Goal: Task Accomplishment & Management: Manage account settings

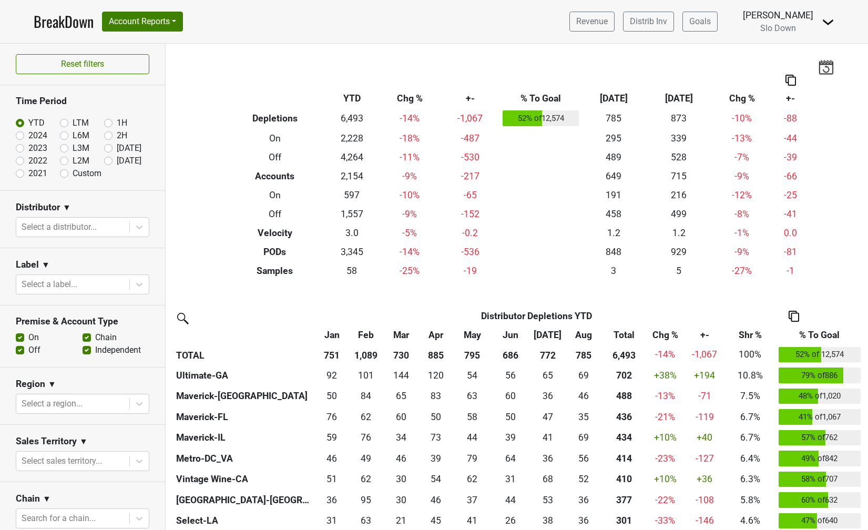
click at [828, 22] on img at bounding box center [827, 22] width 13 height 13
click at [801, 56] on link "Logout" at bounding box center [791, 59] width 83 height 17
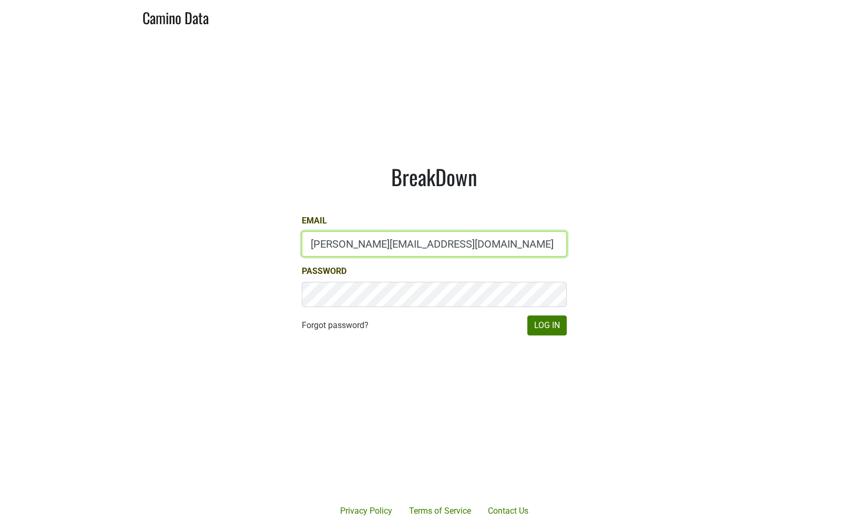
click at [389, 244] on input "[PERSON_NAME][EMAIL_ADDRESS][DOMAIN_NAME]" at bounding box center [434, 243] width 265 height 25
click at [389, 244] on input "BETSY@SLODOWNWINES.COM" at bounding box center [434, 243] width 265 height 25
type input "Josh@simonfamilyestate.com"
click at [537, 330] on button "Log In" at bounding box center [546, 325] width 39 height 20
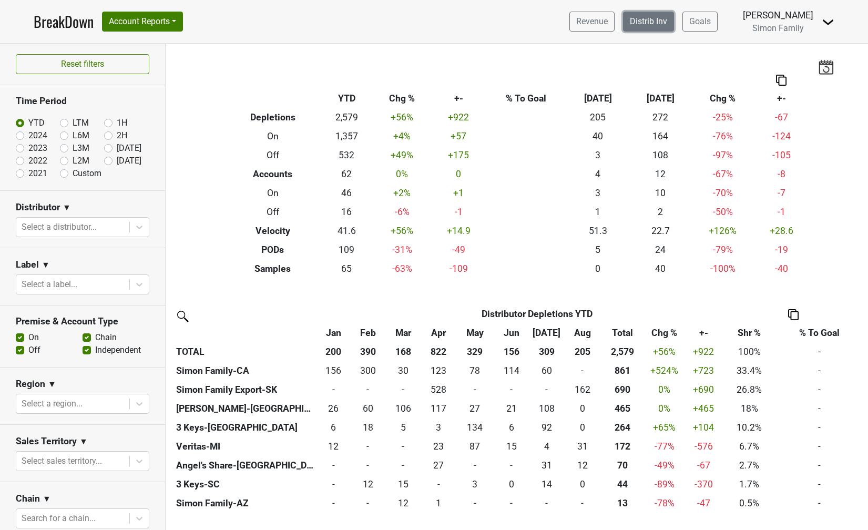
click at [645, 16] on link "Distrib Inv" at bounding box center [648, 22] width 51 height 20
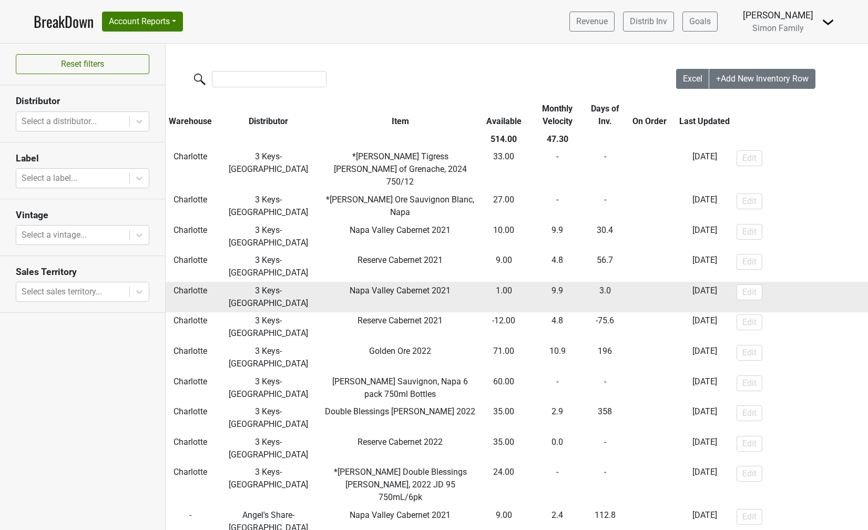
scroll to position [117, 0]
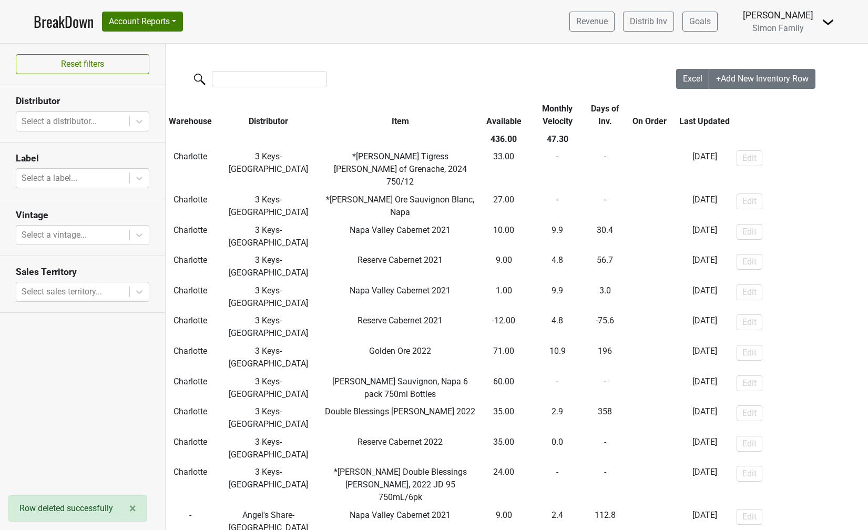
scroll to position [96, 0]
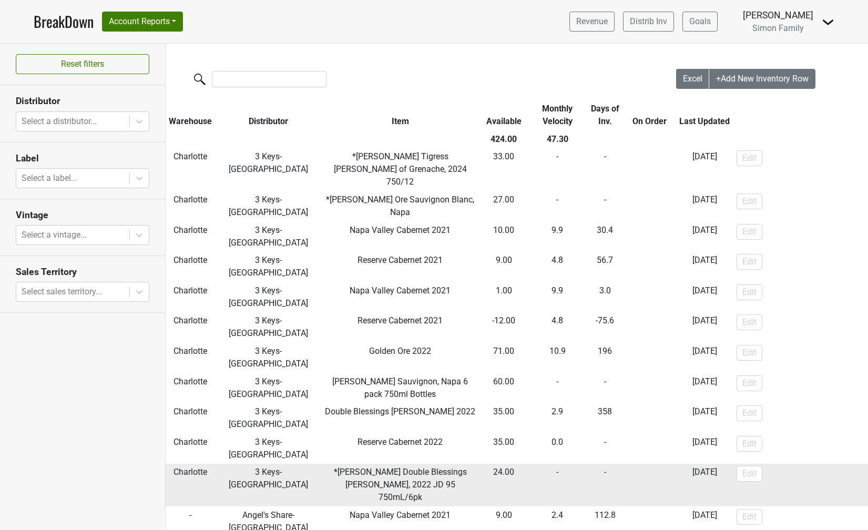
scroll to position [65, 0]
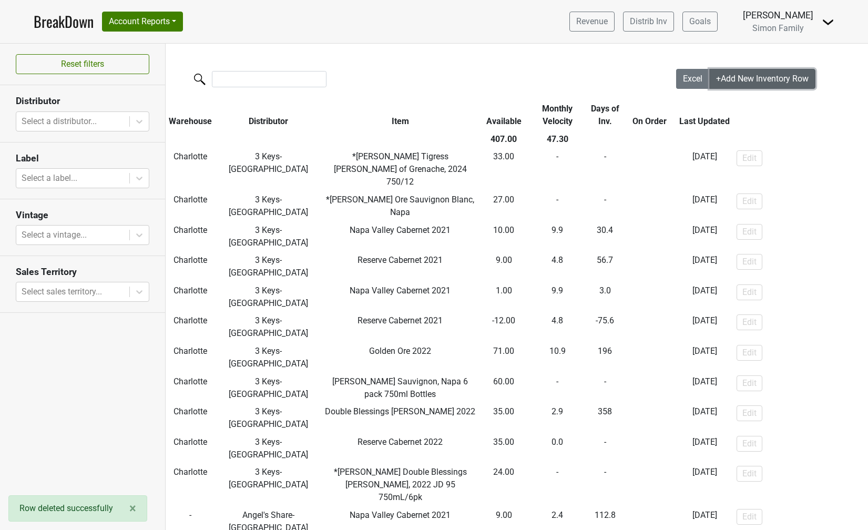
click at [732, 79] on span "+Add New Inventory Row" at bounding box center [762, 79] width 92 height 10
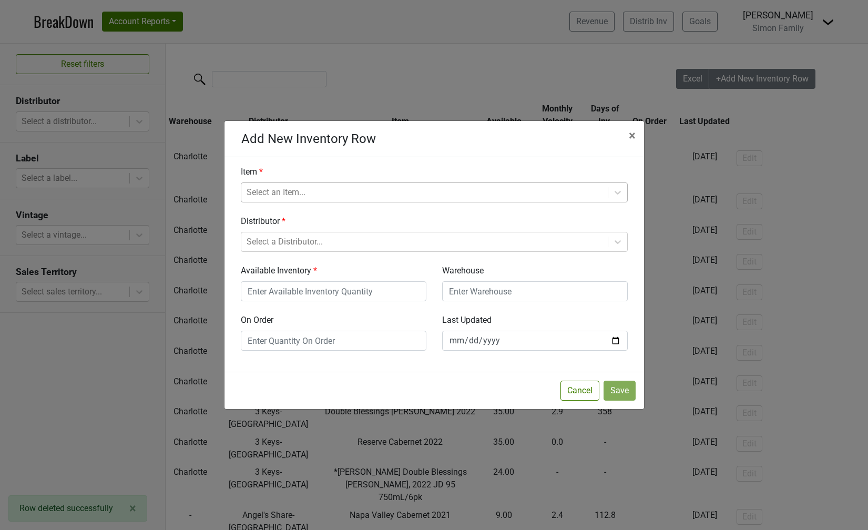
click at [368, 191] on div at bounding box center [424, 192] width 356 height 15
click at [362, 170] on div "Item Select an Item..." at bounding box center [434, 184] width 403 height 37
click at [326, 247] on div at bounding box center [424, 241] width 356 height 15
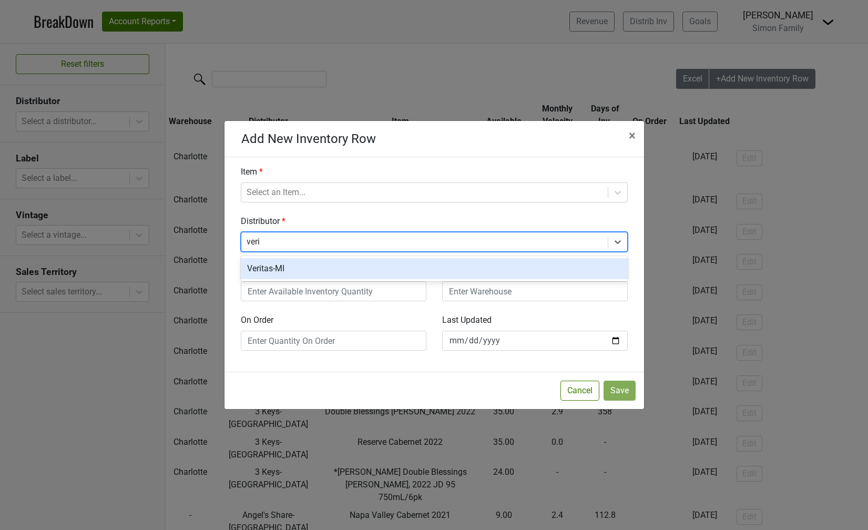
type input "verit"
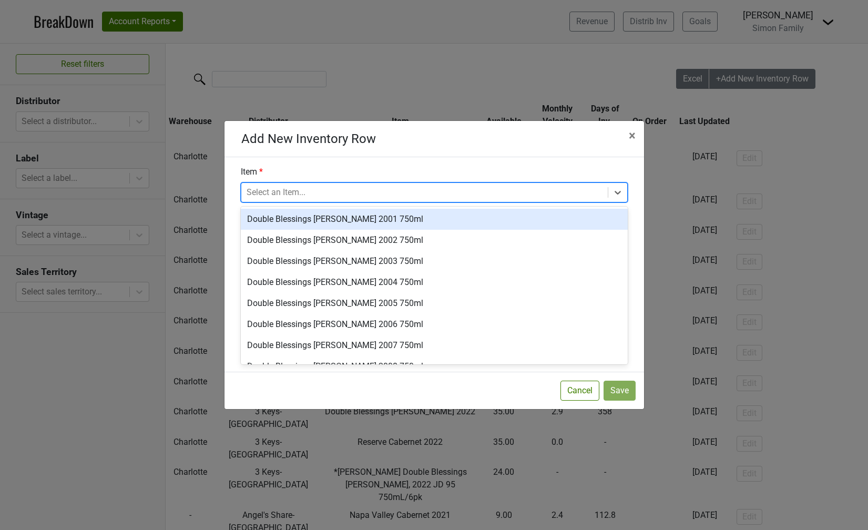
click at [266, 197] on div at bounding box center [424, 192] width 356 height 15
type input "2022"
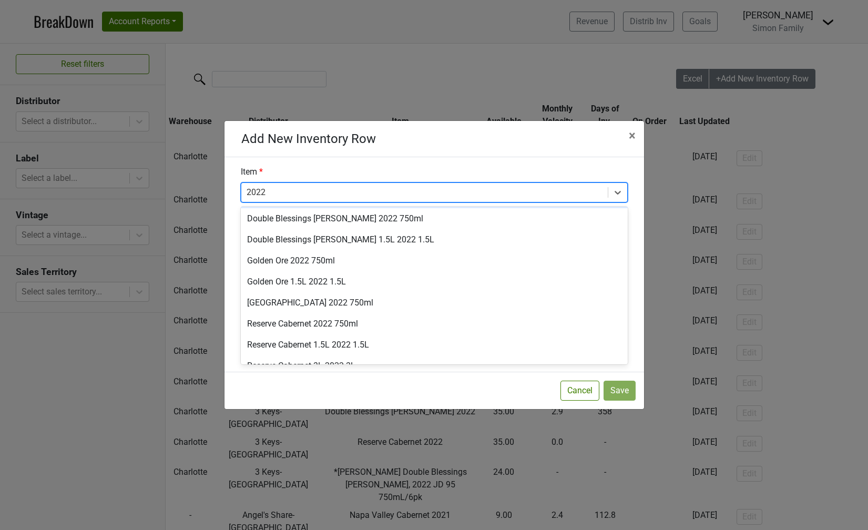
scroll to position [75, 0]
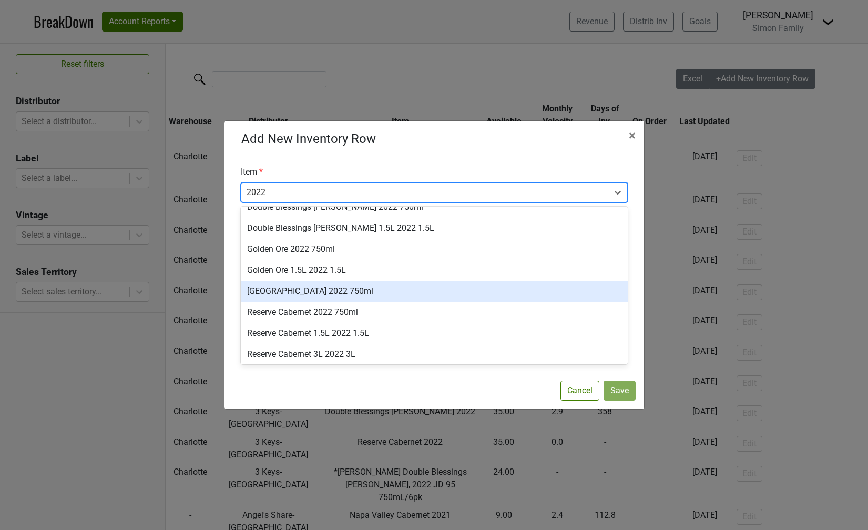
click at [287, 288] on div "Napa Valley Cabernet 2022 750ml" at bounding box center [434, 291] width 387 height 21
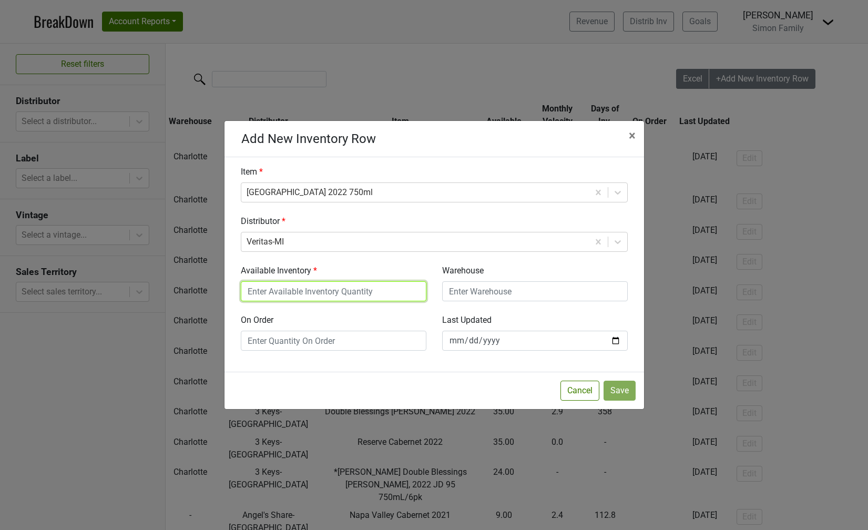
click at [290, 291] on input "Available Inventory" at bounding box center [334, 291] width 186 height 20
type input "6"
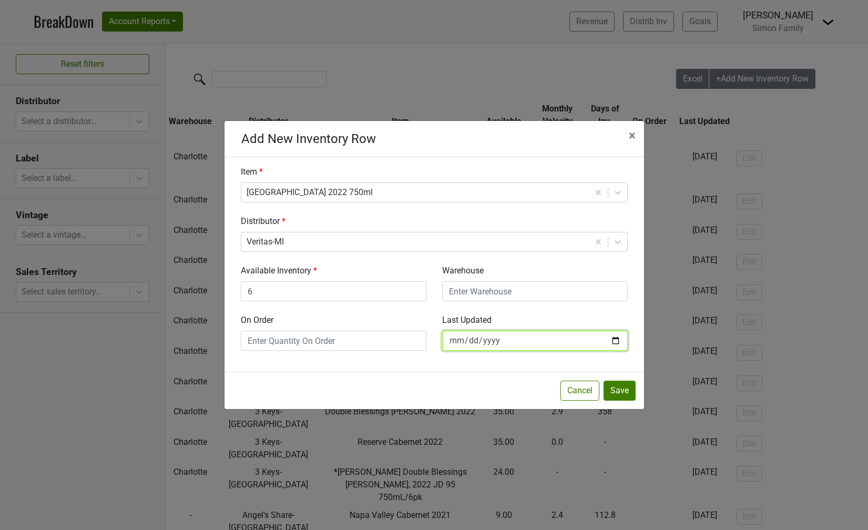
click at [617, 340] on input "[DATE]" at bounding box center [535, 341] width 186 height 20
type input "[DATE]"
click at [620, 386] on button "Save" at bounding box center [619, 390] width 32 height 20
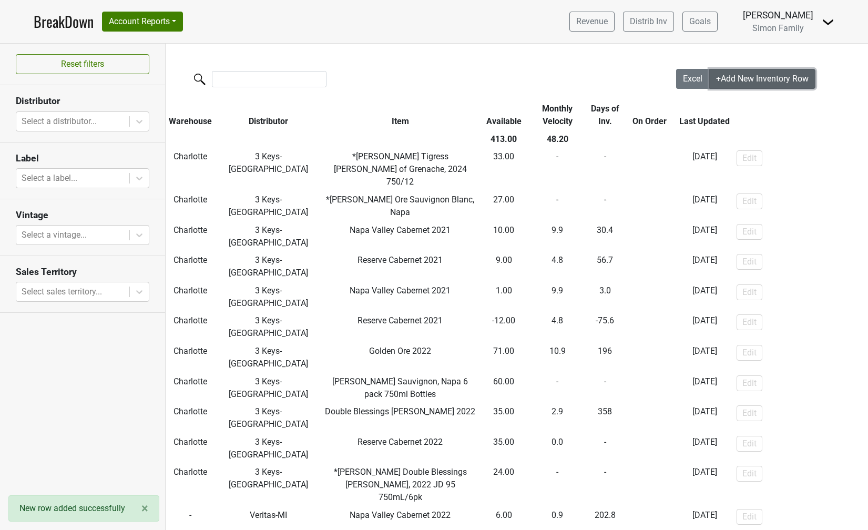
click at [781, 74] on button "+Add New Inventory Row" at bounding box center [762, 79] width 106 height 20
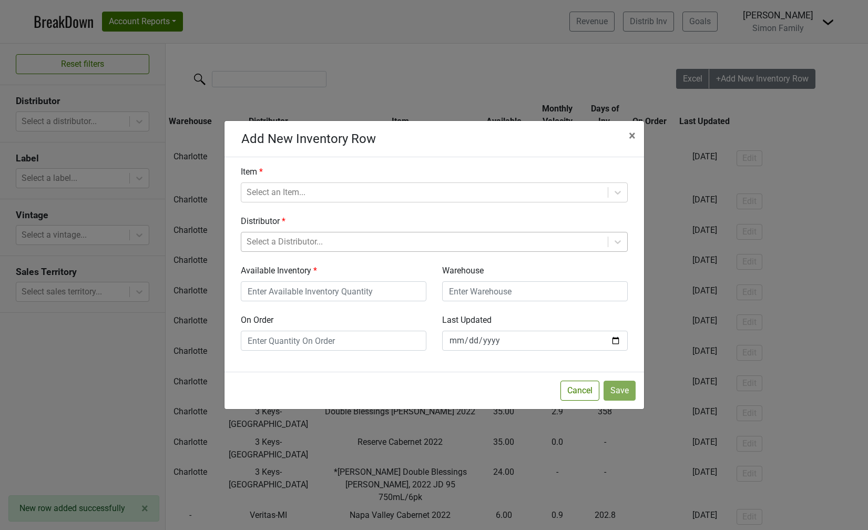
click at [297, 245] on div at bounding box center [424, 241] width 356 height 15
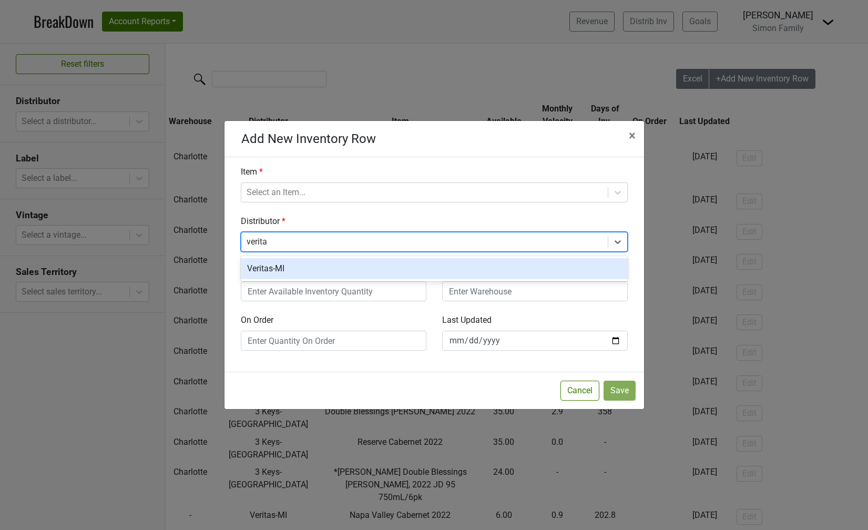
type input "veritas"
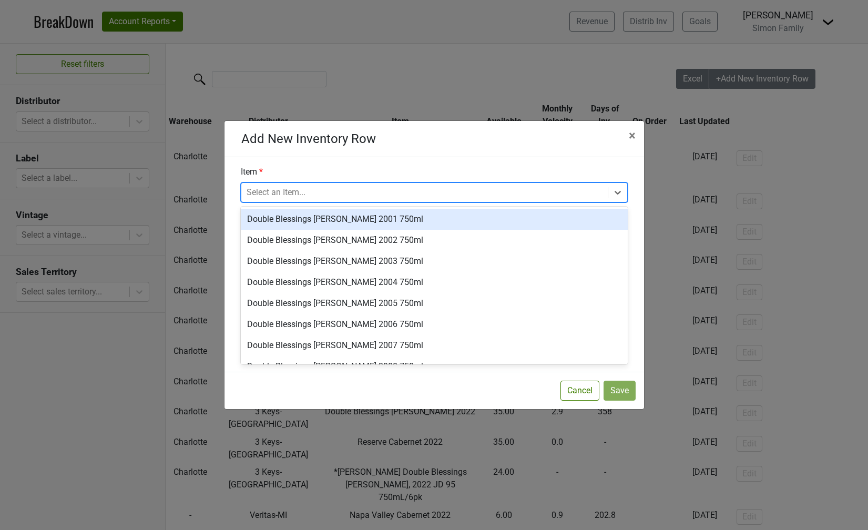
click at [281, 193] on div at bounding box center [424, 192] width 356 height 15
type input "2022"
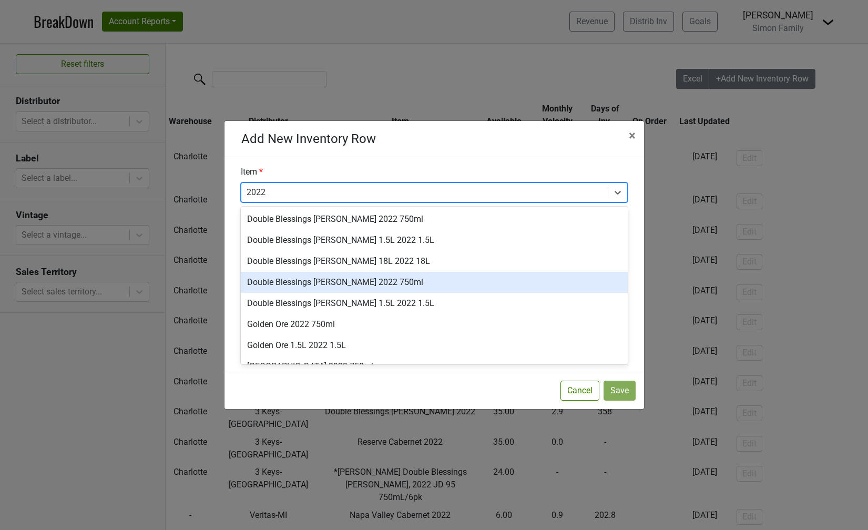
click at [303, 282] on div "Double Blessings Peter 2022 750ml" at bounding box center [434, 282] width 387 height 21
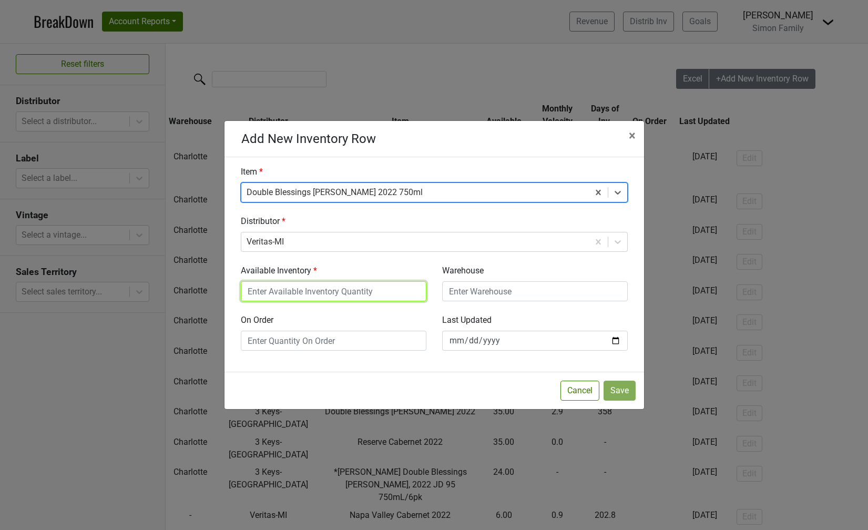
click at [376, 287] on input "Available Inventory" at bounding box center [334, 291] width 186 height 20
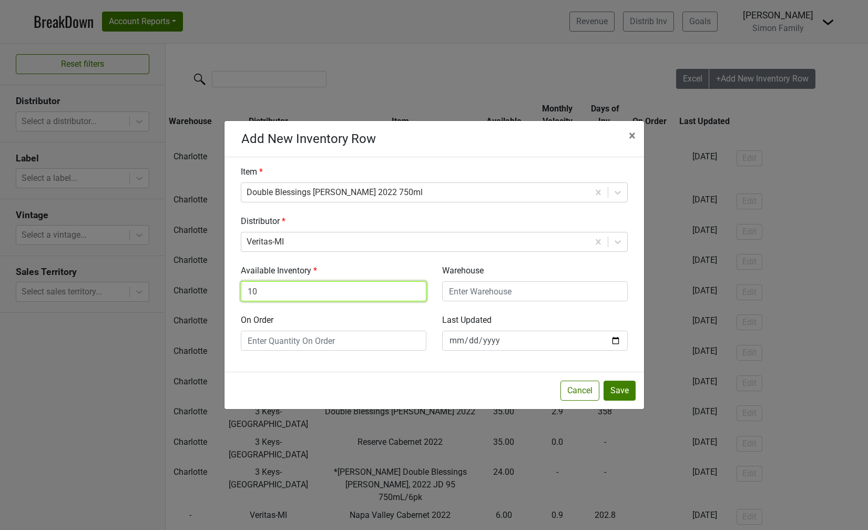
type input "10"
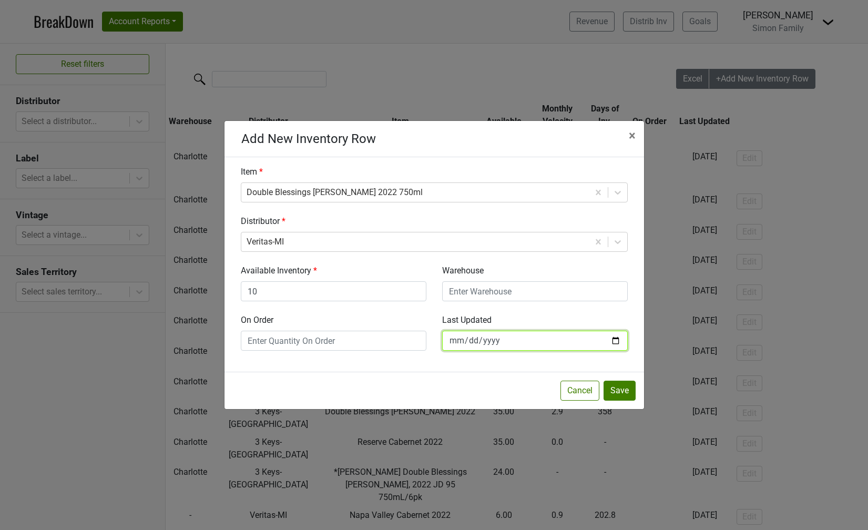
click at [489, 337] on input "2025-09-18" at bounding box center [535, 341] width 186 height 20
click at [470, 336] on input "2025-09-18" at bounding box center [535, 341] width 186 height 20
type input "2025-09-17"
click at [622, 390] on button "Save" at bounding box center [619, 390] width 32 height 20
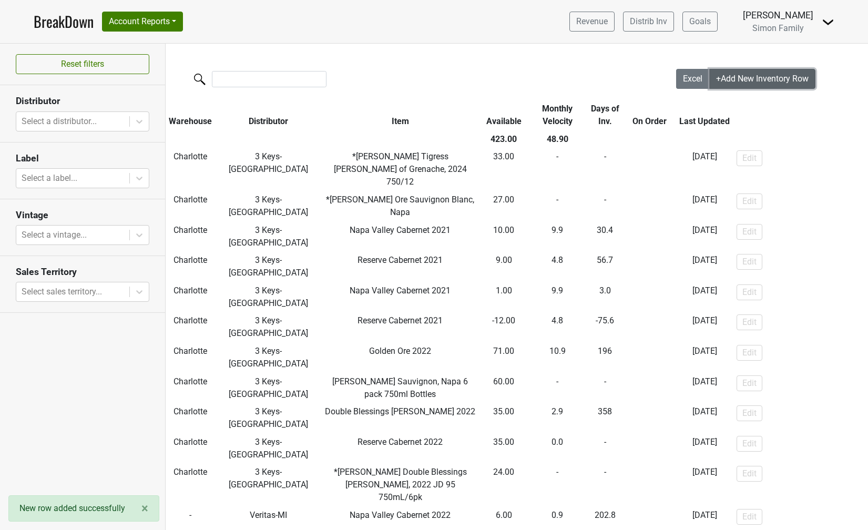
click at [738, 74] on button "+Add New Inventory Row" at bounding box center [762, 79] width 106 height 20
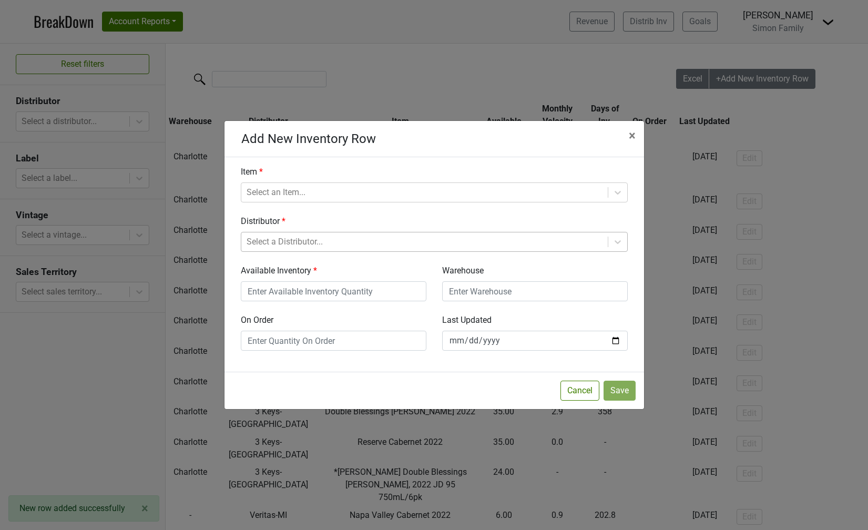
click at [527, 245] on div at bounding box center [424, 241] width 356 height 15
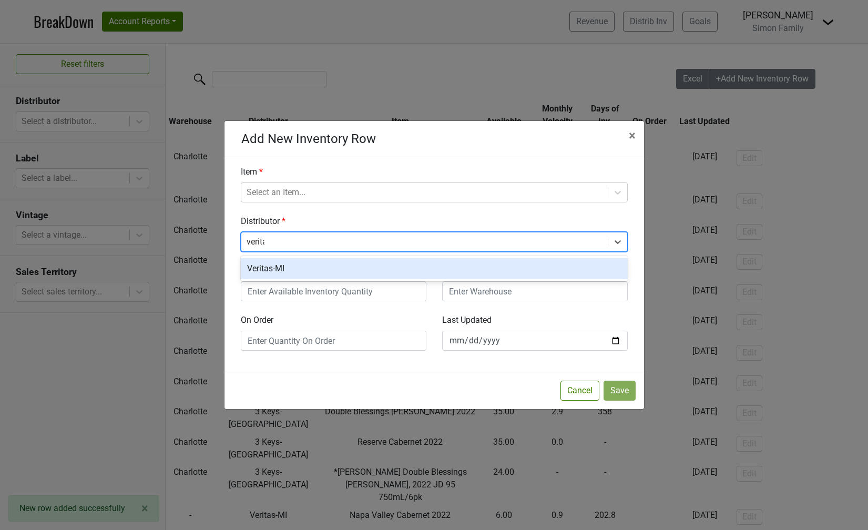
type input "veritas"
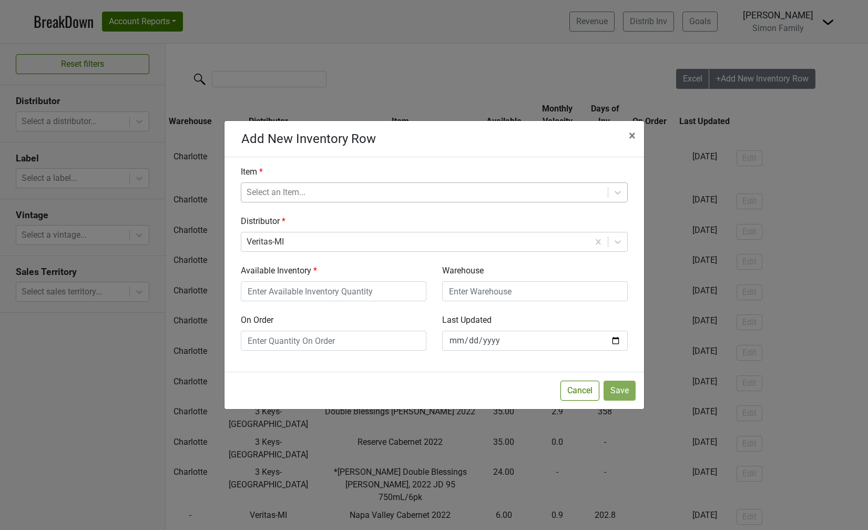
click at [250, 184] on div "Select an Item..." at bounding box center [424, 192] width 366 height 19
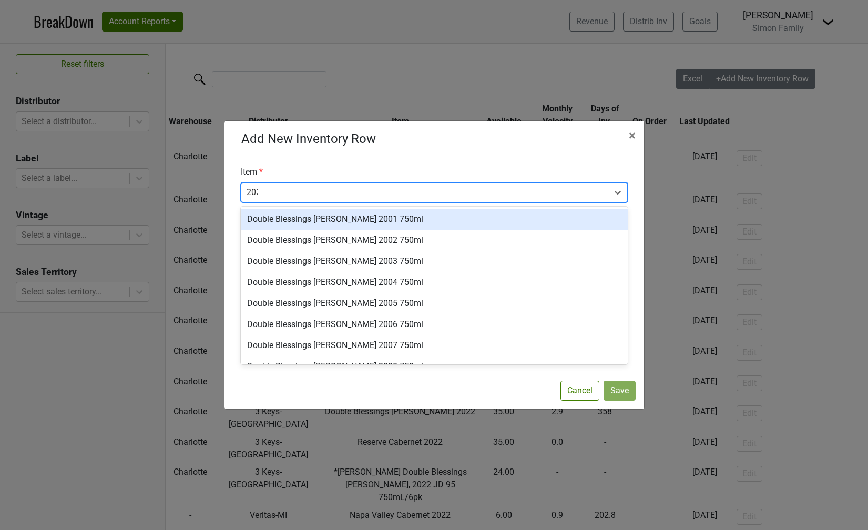
type input "2022"
click at [302, 218] on div "Double Blessings Michael 2022 750ml" at bounding box center [434, 219] width 387 height 21
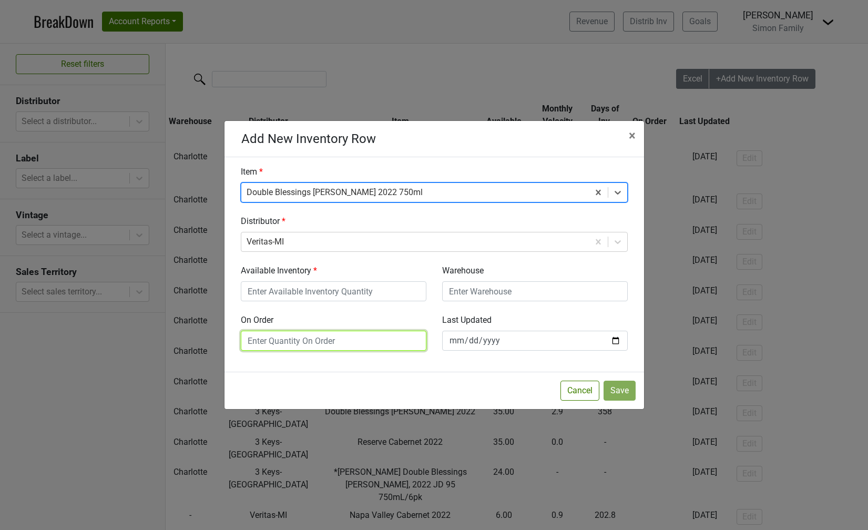
click at [376, 348] on input "On Order" at bounding box center [334, 341] width 186 height 20
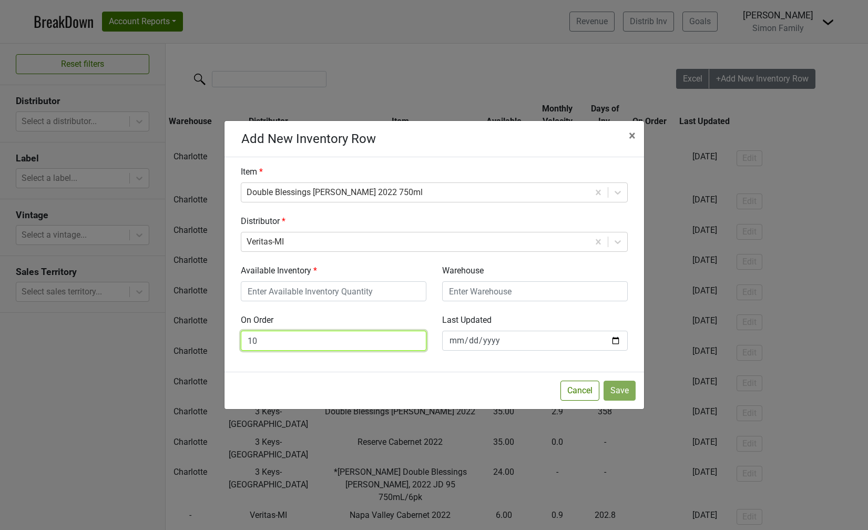
type input "10"
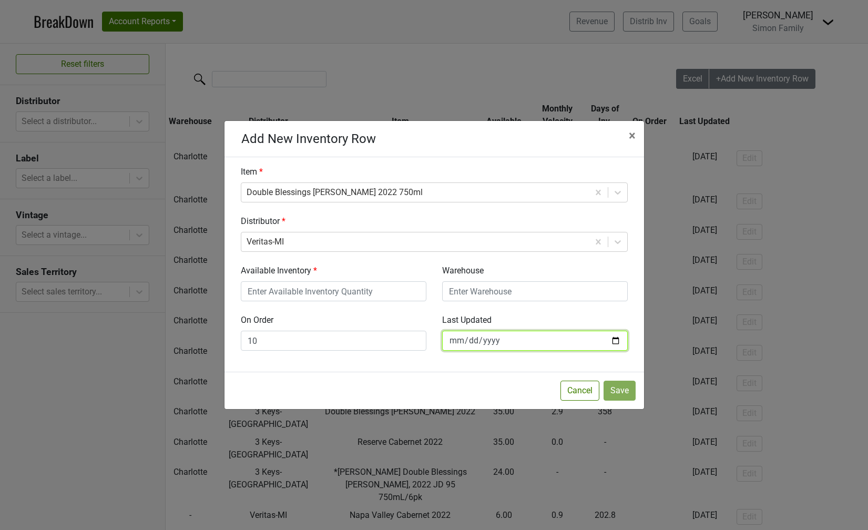
click at [473, 340] on input "2025-09-18" at bounding box center [535, 341] width 186 height 20
click at [471, 340] on input "2025-09-18" at bounding box center [535, 341] width 186 height 20
type input "2025-09-17"
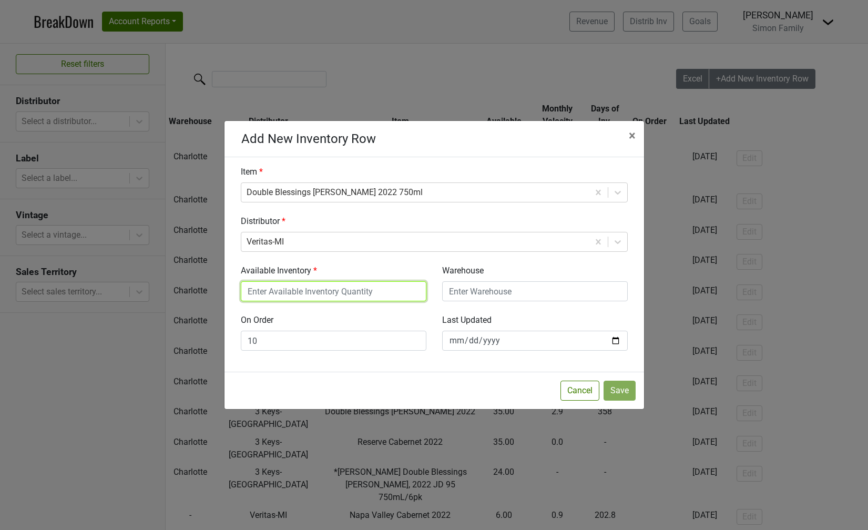
click at [315, 294] on input "Available Inventory" at bounding box center [334, 291] width 186 height 20
type input "10"
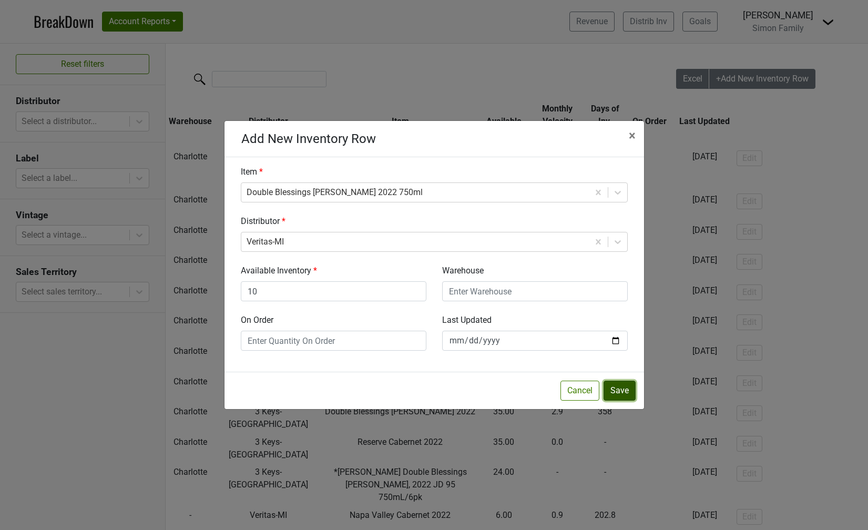
click at [619, 394] on button "Save" at bounding box center [619, 390] width 32 height 20
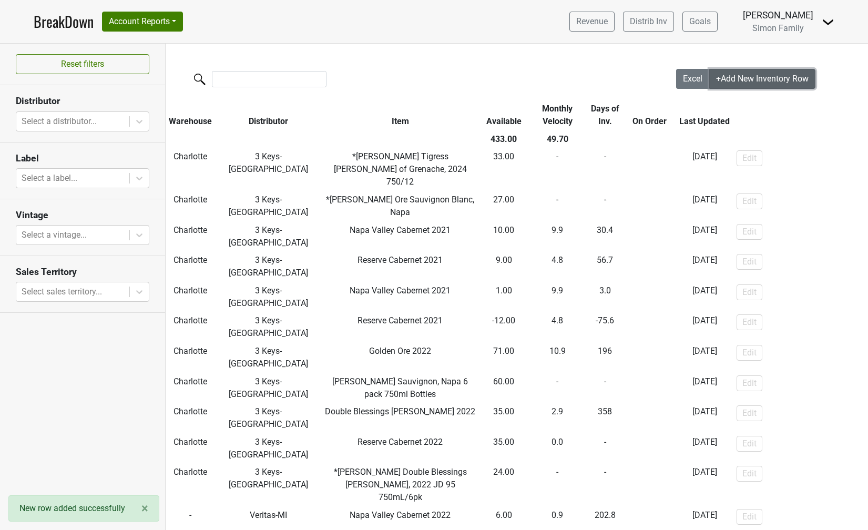
click at [729, 74] on span "+Add New Inventory Row" at bounding box center [762, 79] width 92 height 10
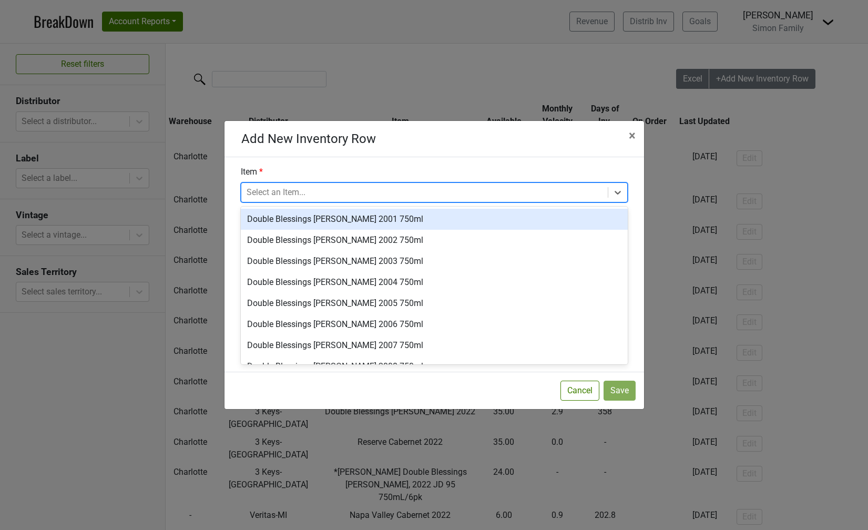
click at [271, 186] on div at bounding box center [424, 192] width 356 height 15
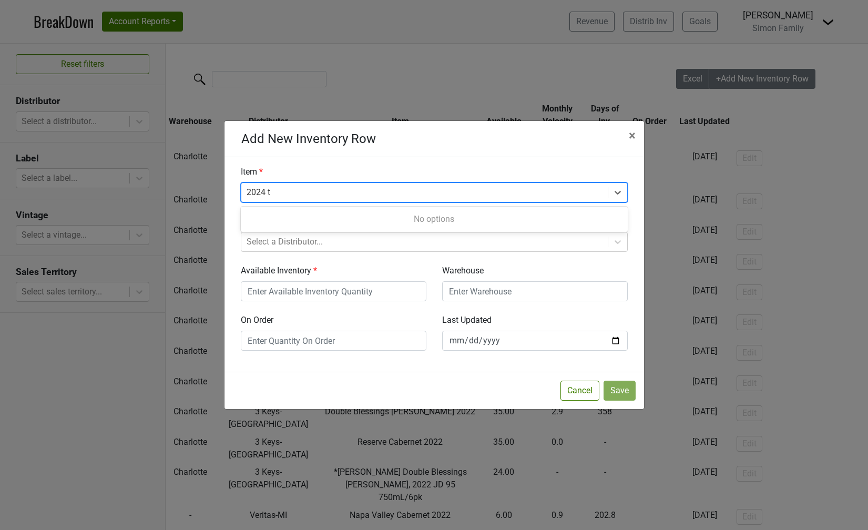
type input "2024"
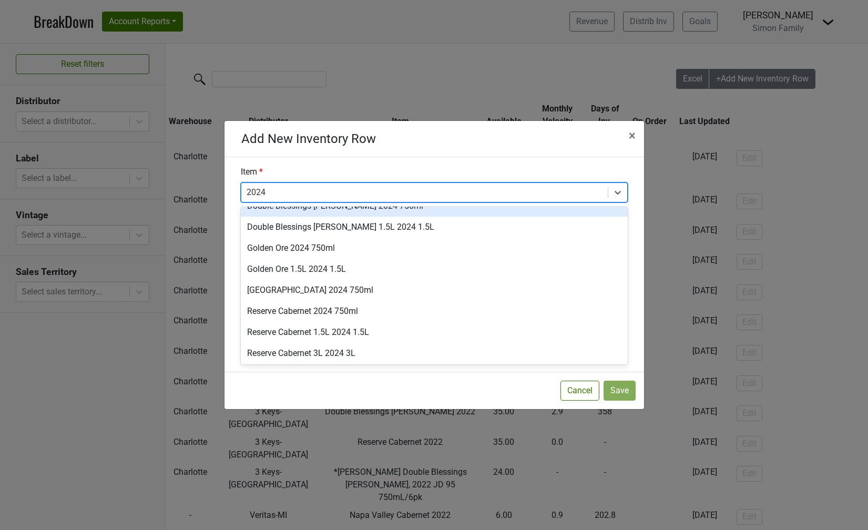
scroll to position [99, 0]
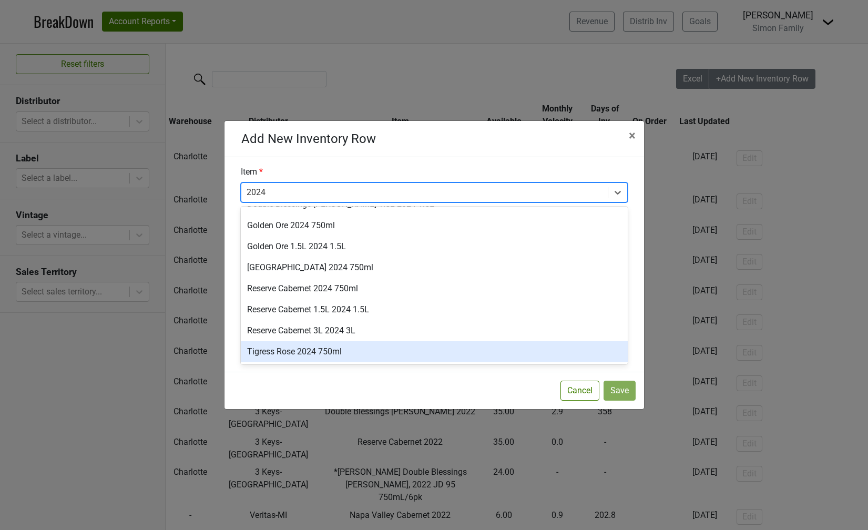
click at [269, 351] on div "Tigress Rose 2024 750ml" at bounding box center [434, 351] width 387 height 21
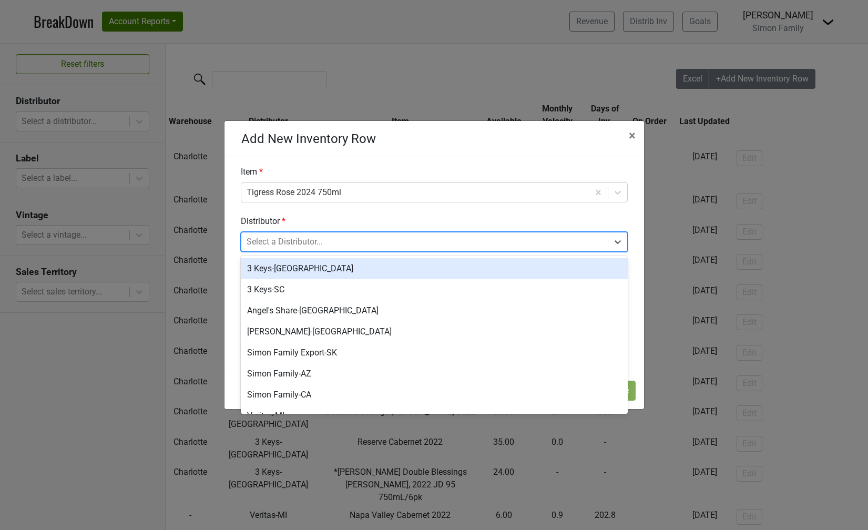
click at [285, 251] on div "Select a Distributor..." at bounding box center [424, 241] width 366 height 19
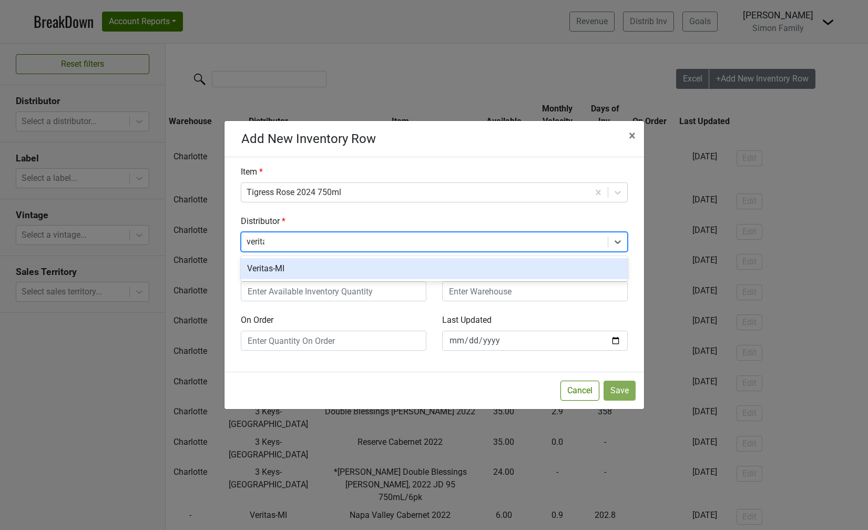
type input "veritas"
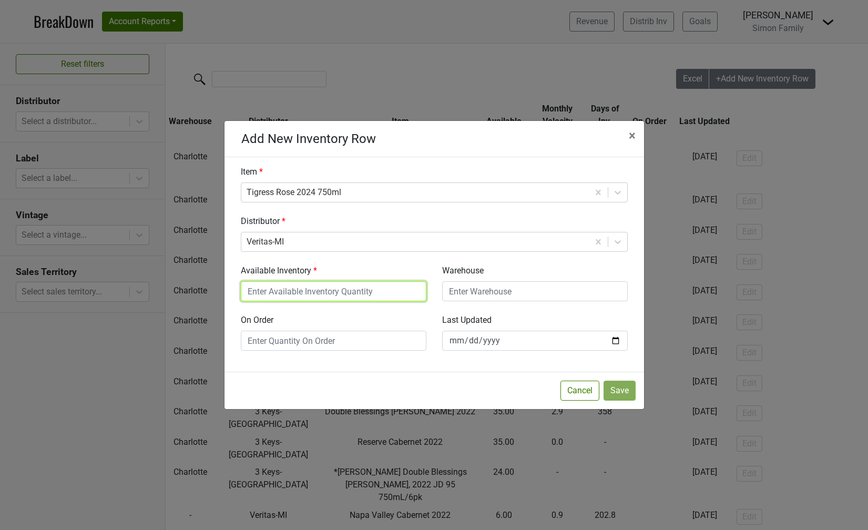
click at [285, 287] on input "Available Inventory" at bounding box center [334, 291] width 186 height 20
type input "59"
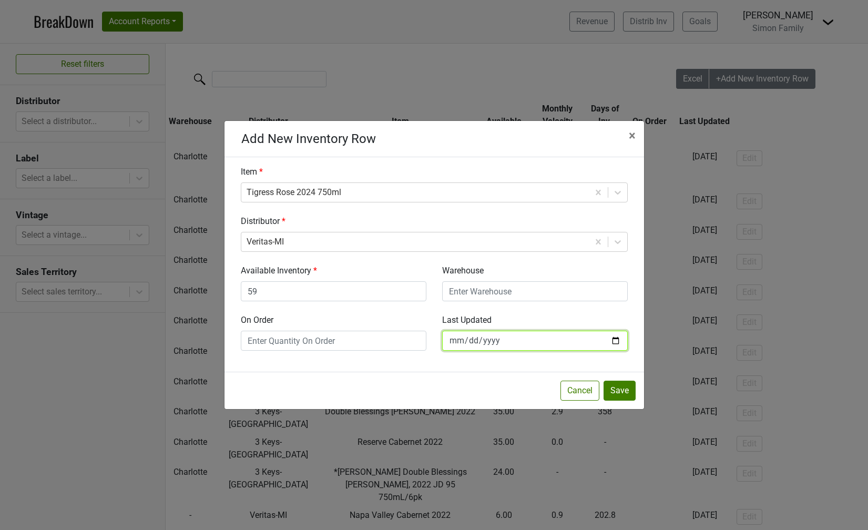
click at [469, 339] on input "2025-09-18" at bounding box center [535, 341] width 186 height 20
type input "2025-09-17"
click at [618, 389] on button "Save" at bounding box center [619, 390] width 32 height 20
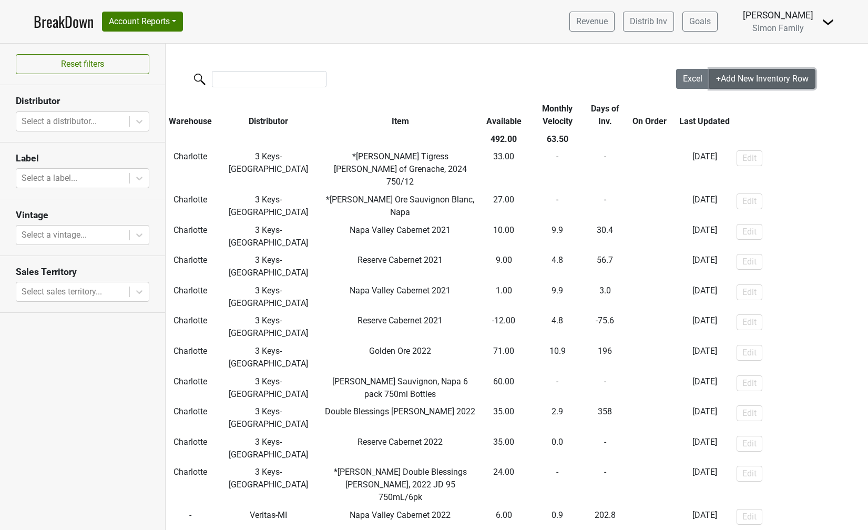
click at [750, 85] on button "+Add New Inventory Row" at bounding box center [762, 79] width 106 height 20
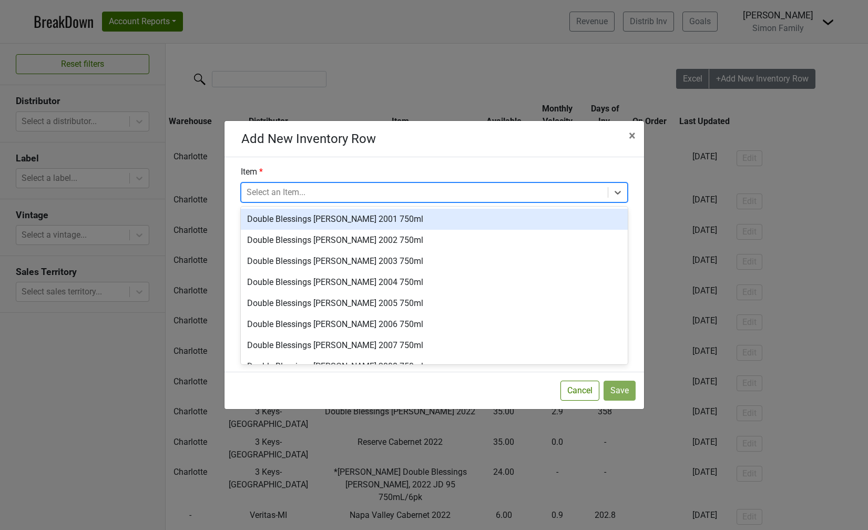
click at [555, 193] on div at bounding box center [424, 192] width 356 height 15
type input "2022"
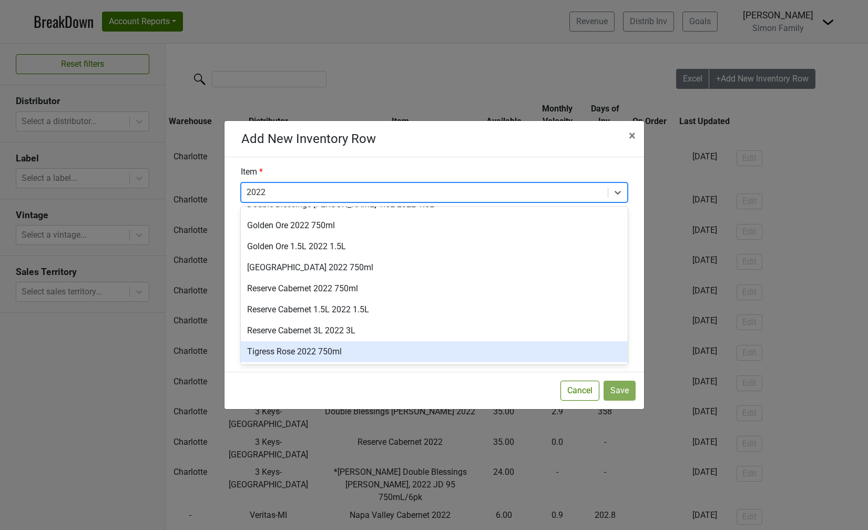
click at [365, 346] on div "Tigress Rose 2022 750ml" at bounding box center [434, 351] width 387 height 21
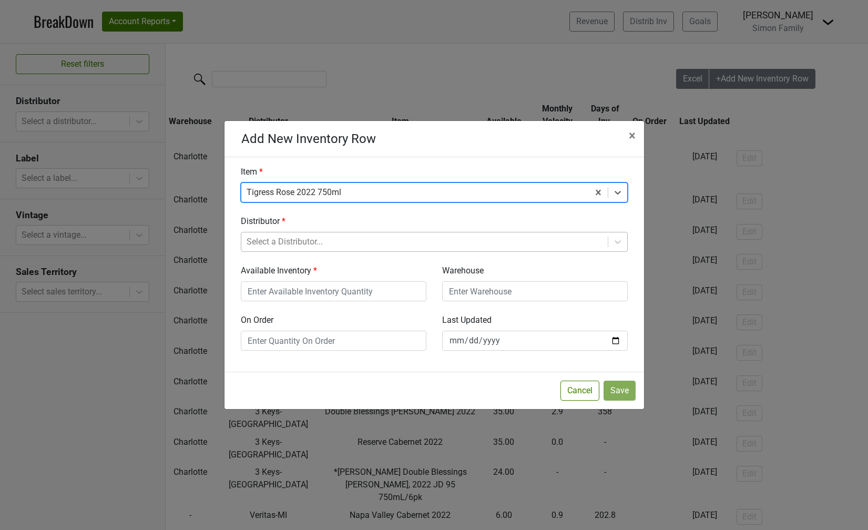
click at [287, 243] on div at bounding box center [424, 241] width 356 height 15
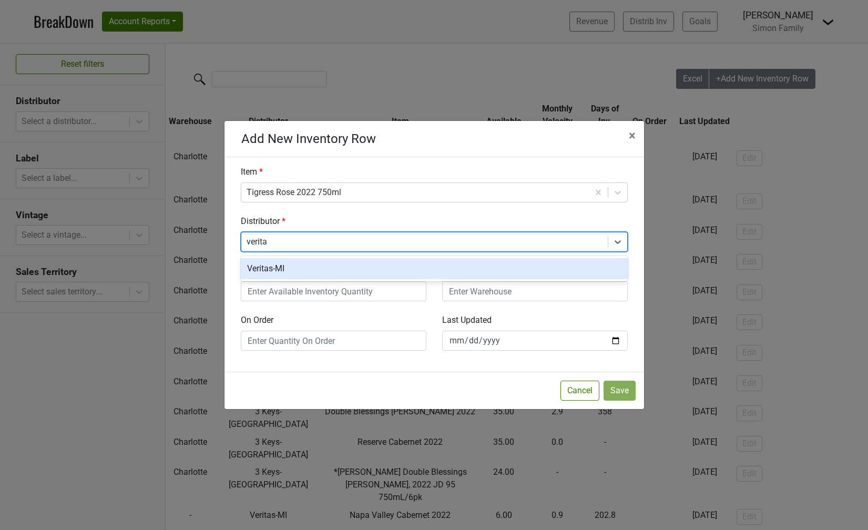
type input "veritas"
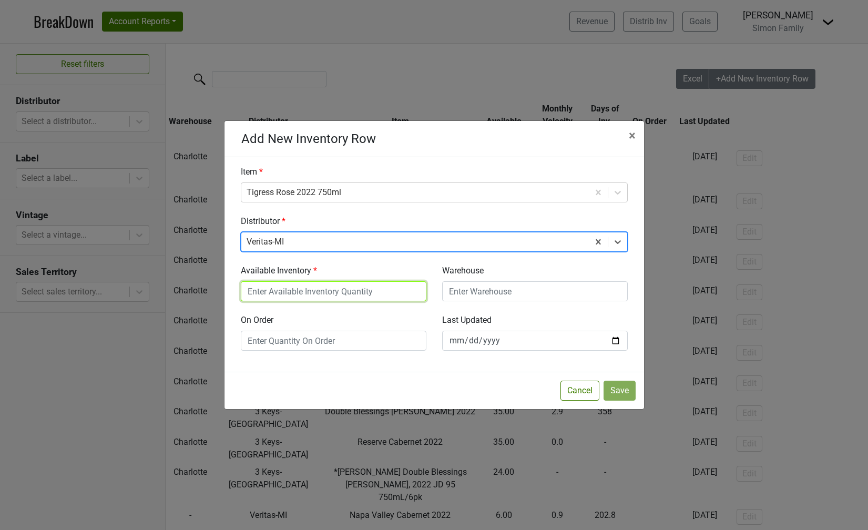
click at [290, 286] on input "Available Inventory" at bounding box center [334, 291] width 186 height 20
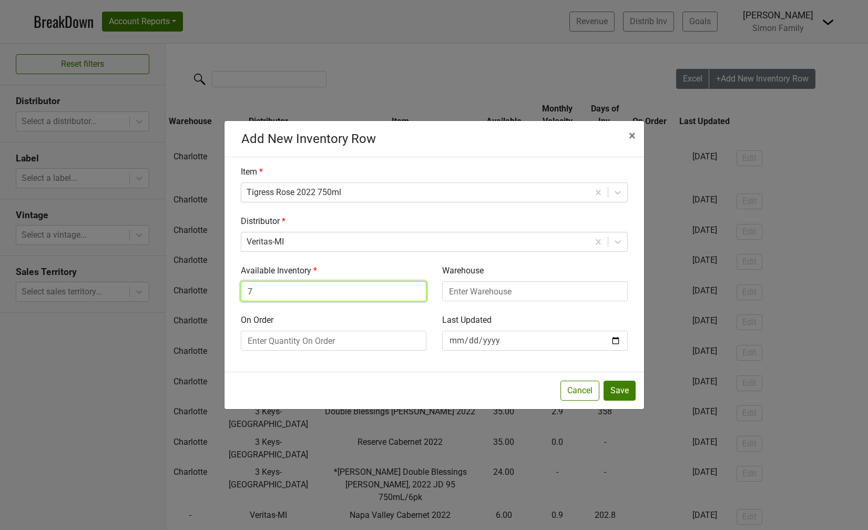
type input "7"
click at [322, 389] on div "Cancel Save" at bounding box center [433, 390] width 419 height 37
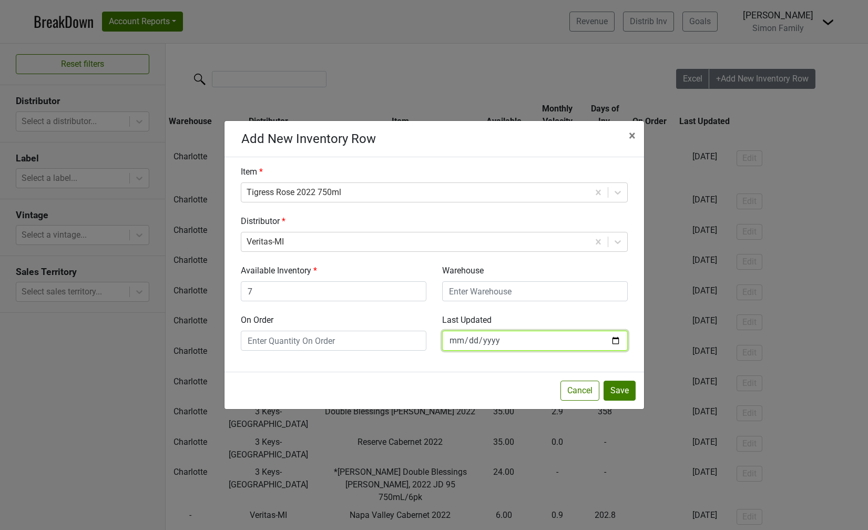
click at [523, 333] on input "2025-09-18" at bounding box center [535, 341] width 186 height 20
click at [613, 341] on input "2025-09-18" at bounding box center [535, 341] width 186 height 20
type input "2025-09-17"
click at [622, 391] on button "Save" at bounding box center [619, 390] width 32 height 20
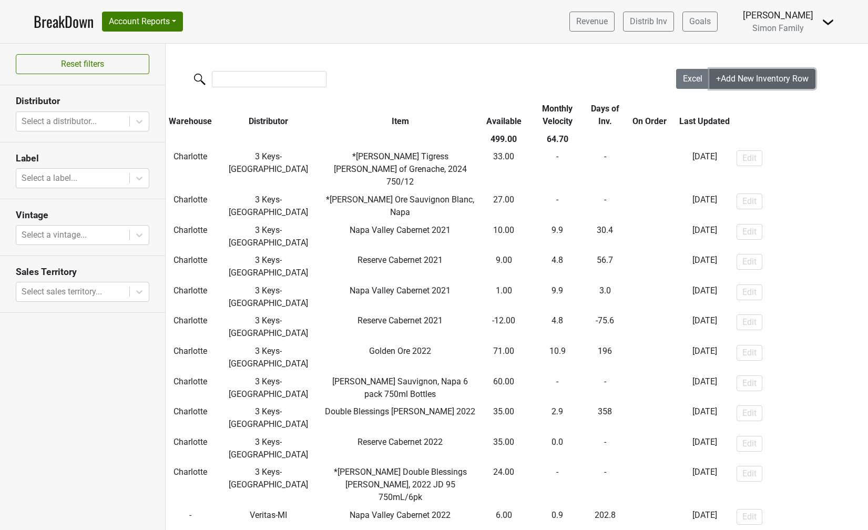
click at [751, 82] on span "+Add New Inventory Row" at bounding box center [762, 79] width 92 height 10
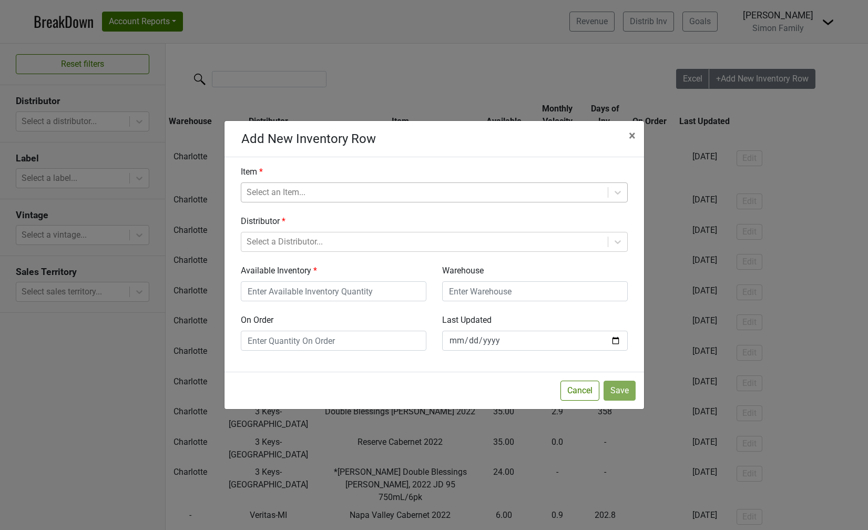
click at [295, 196] on div at bounding box center [424, 192] width 356 height 15
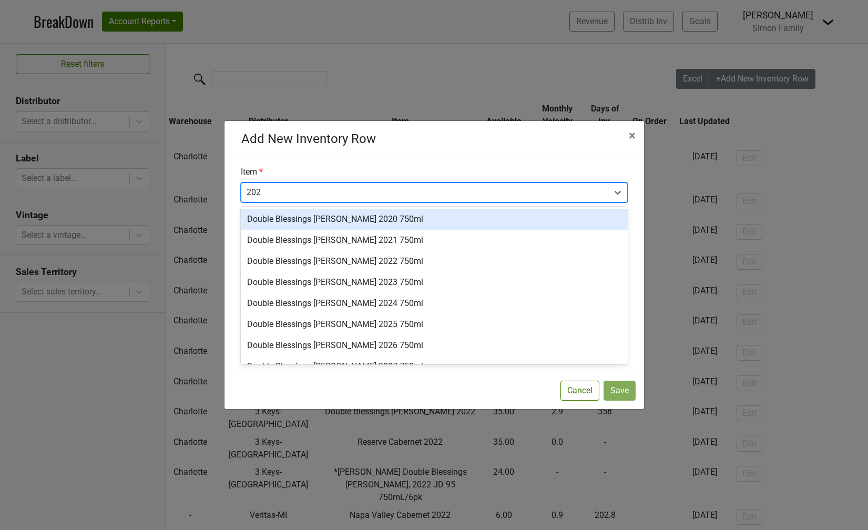
type input "2022"
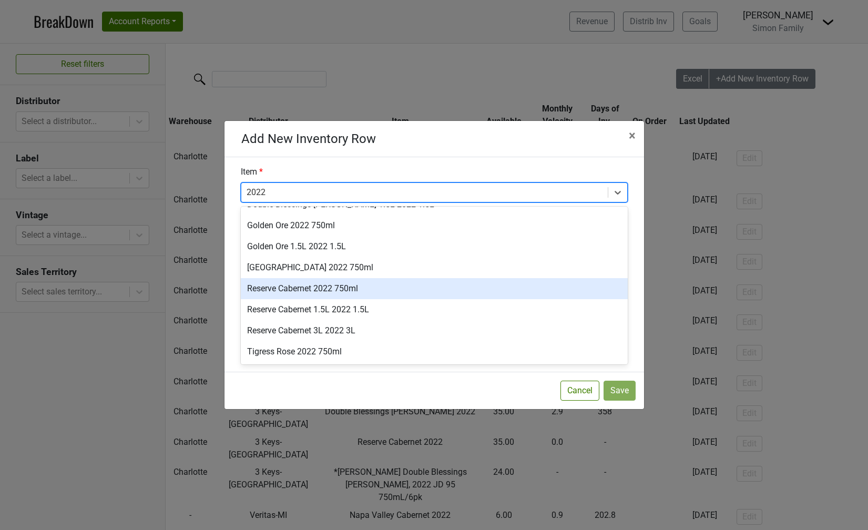
click at [308, 294] on div "Reserve Cabernet 2022 750ml" at bounding box center [434, 288] width 387 height 21
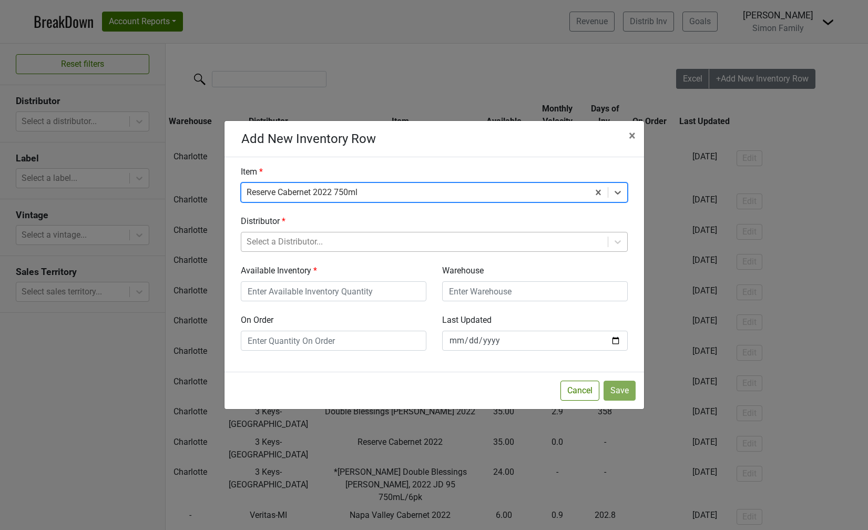
click at [284, 235] on div at bounding box center [424, 241] width 356 height 15
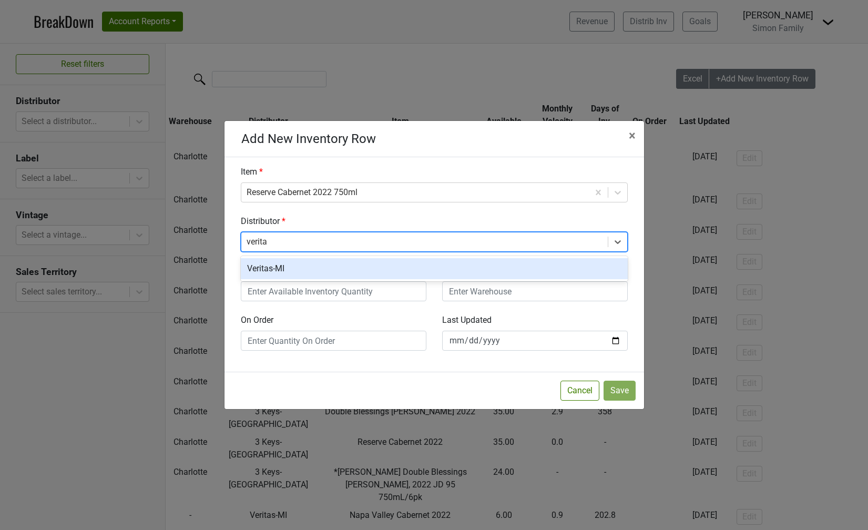
type input "veritas"
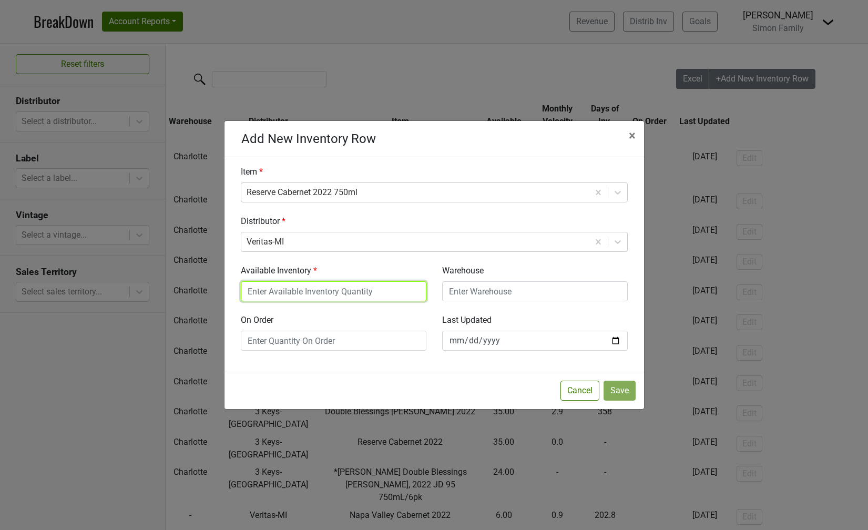
click at [312, 291] on input "Available Inventory" at bounding box center [334, 291] width 186 height 20
type input "1"
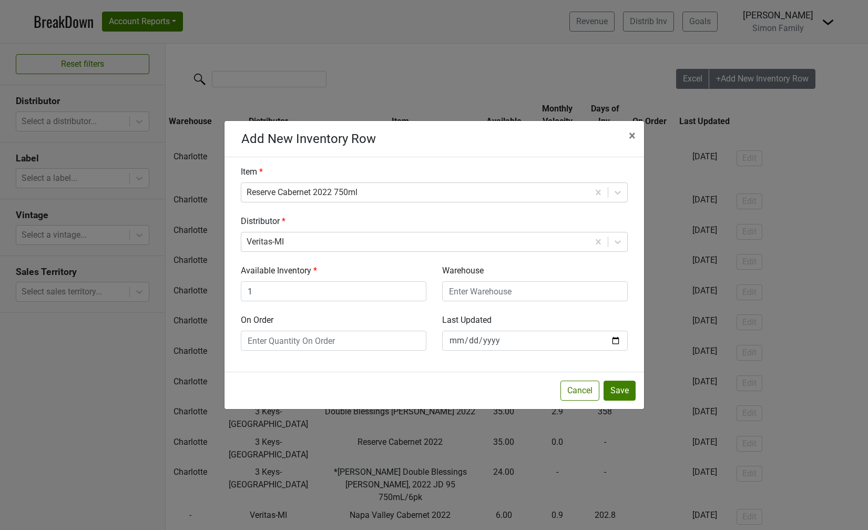
click at [440, 363] on div "Item Reserve Cabernet 2022 750ml Distributor Veritas-MI Available Inventory 1 W…" at bounding box center [433, 264] width 419 height 214
click at [619, 394] on button "Save" at bounding box center [619, 390] width 32 height 20
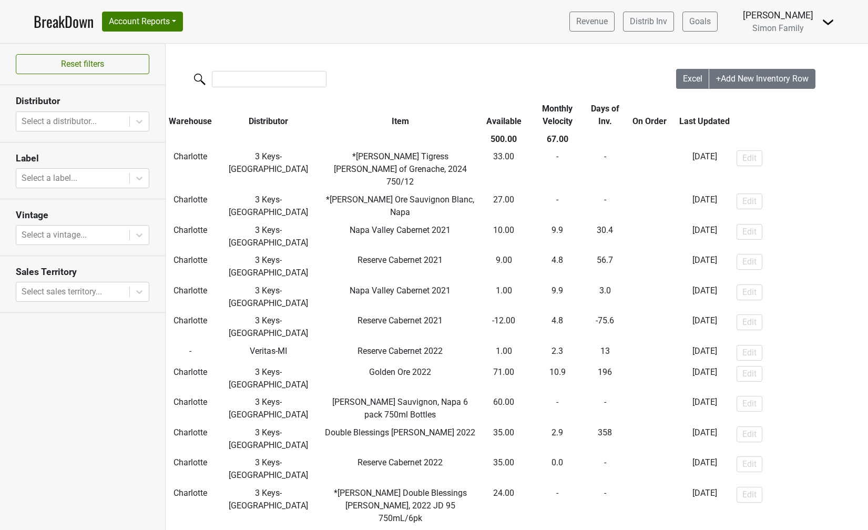
click at [735, 96] on div "Excel +Add New Inventory Row Warehouse Distributor Item Available Monthly Veloc…" at bounding box center [517, 436] width 702 height 734
click at [735, 91] on div "Excel +Add New Inventory Row Warehouse Distributor Item Available Monthly Veloc…" at bounding box center [517, 436] width 702 height 734
click at [733, 84] on span "+Add New Inventory Row" at bounding box center [762, 79] width 92 height 10
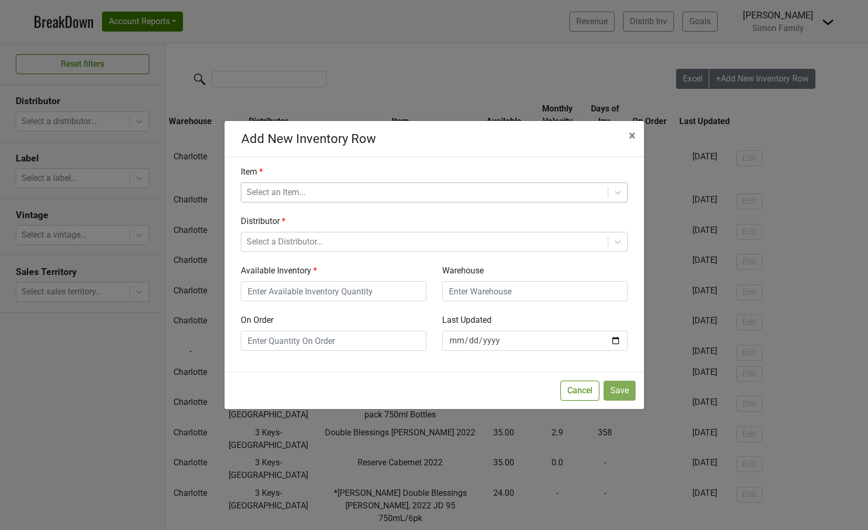
click at [323, 198] on div at bounding box center [424, 192] width 356 height 15
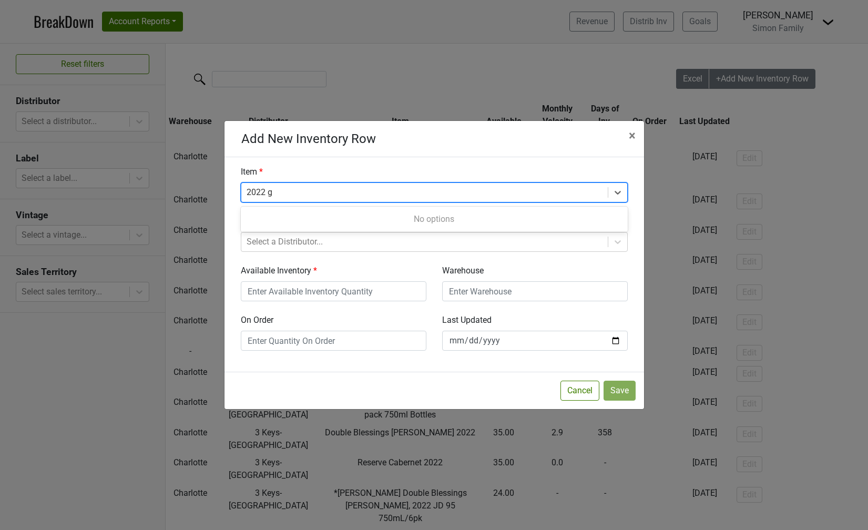
type input "2022"
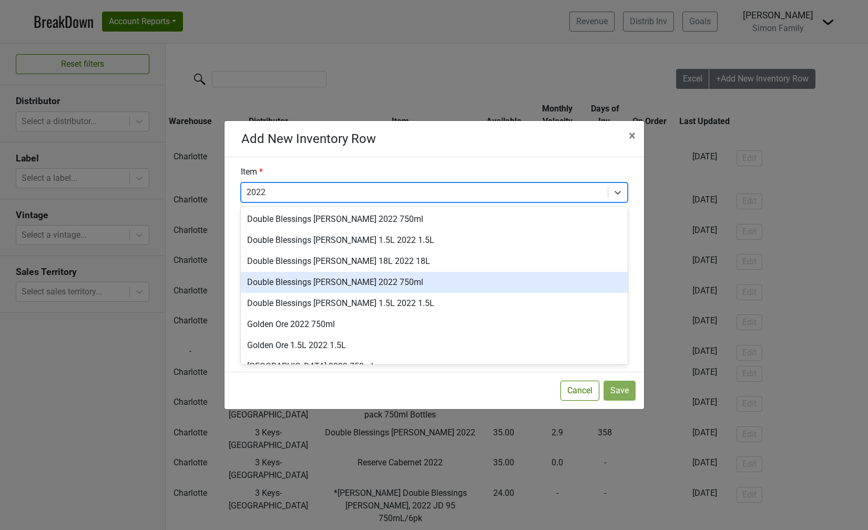
scroll to position [13, 0]
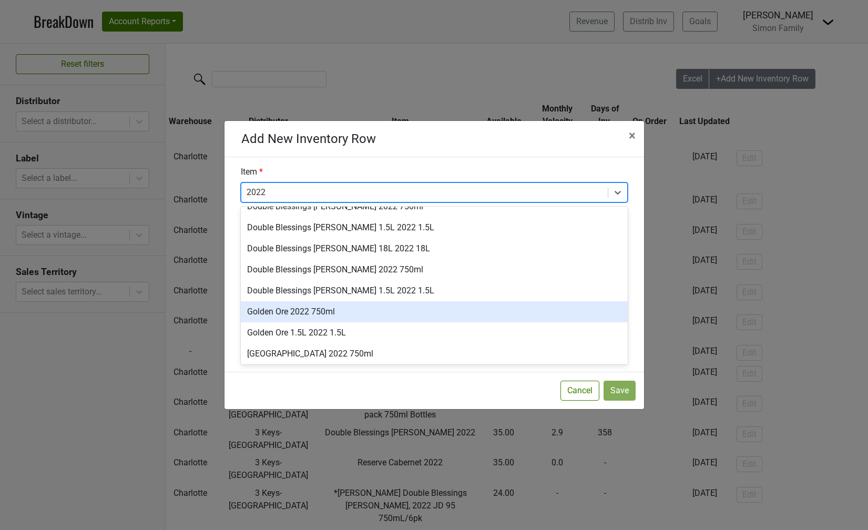
click at [288, 305] on div "Golden Ore 2022 750ml" at bounding box center [434, 311] width 387 height 21
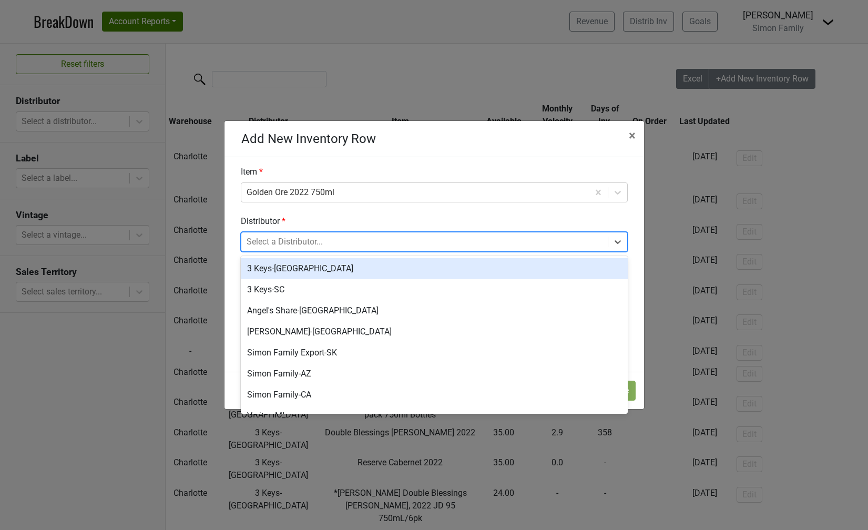
click at [334, 243] on div at bounding box center [424, 241] width 356 height 15
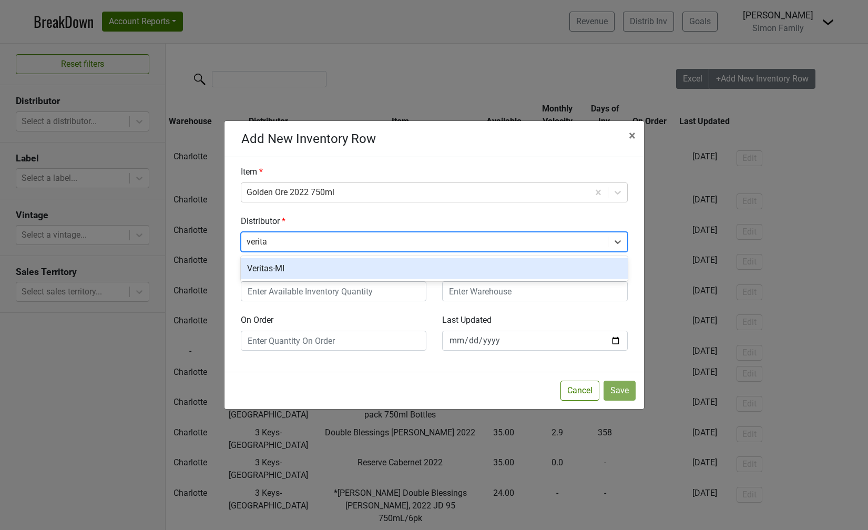
type input "veritas"
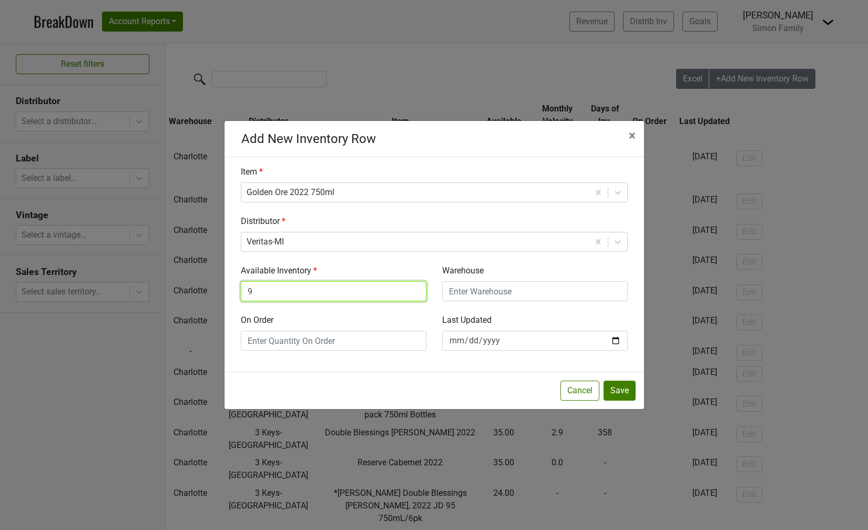
type input "9"
click at [391, 383] on div "Cancel Save" at bounding box center [433, 390] width 419 height 37
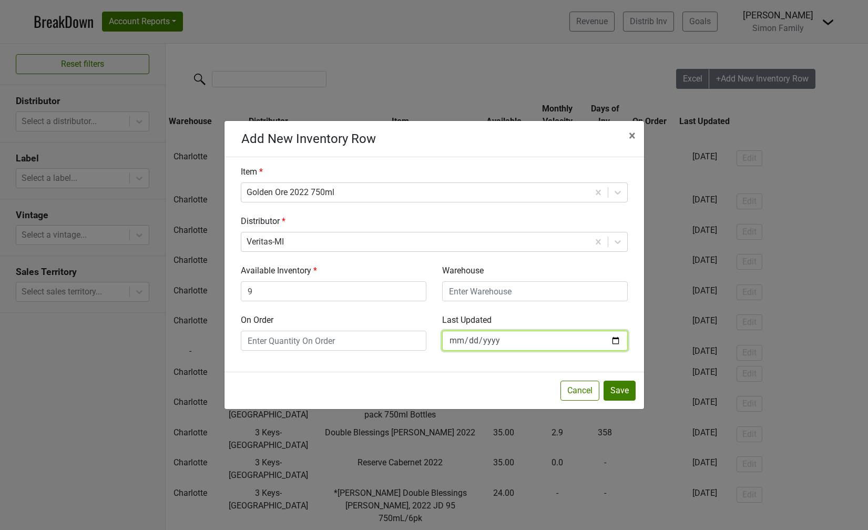
click at [613, 345] on input "2025-09-18" at bounding box center [535, 341] width 186 height 20
type input "2025-09-17"
click at [625, 387] on button "Save" at bounding box center [619, 390] width 32 height 20
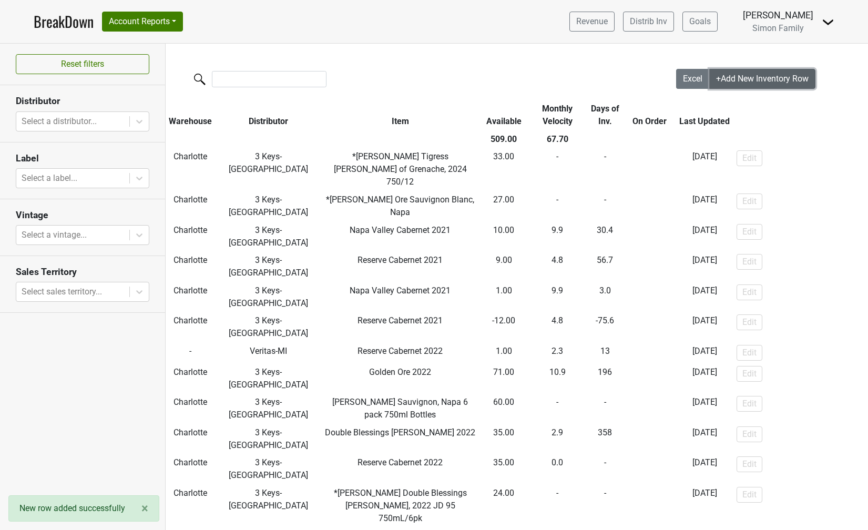
click at [773, 88] on button "+Add New Inventory Row" at bounding box center [762, 79] width 106 height 20
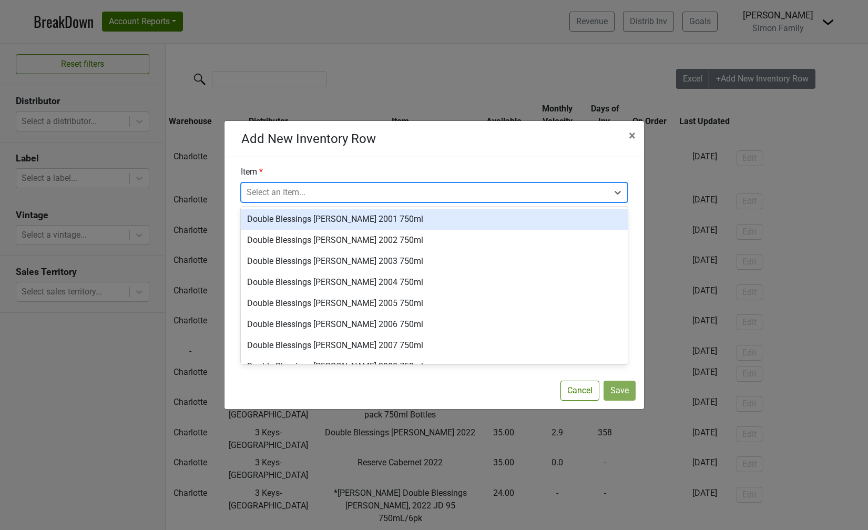
click at [380, 195] on div at bounding box center [424, 192] width 356 height 15
type input "2021"
click at [358, 220] on div "Double Blessings Michael 2021 750ml" at bounding box center [434, 219] width 387 height 21
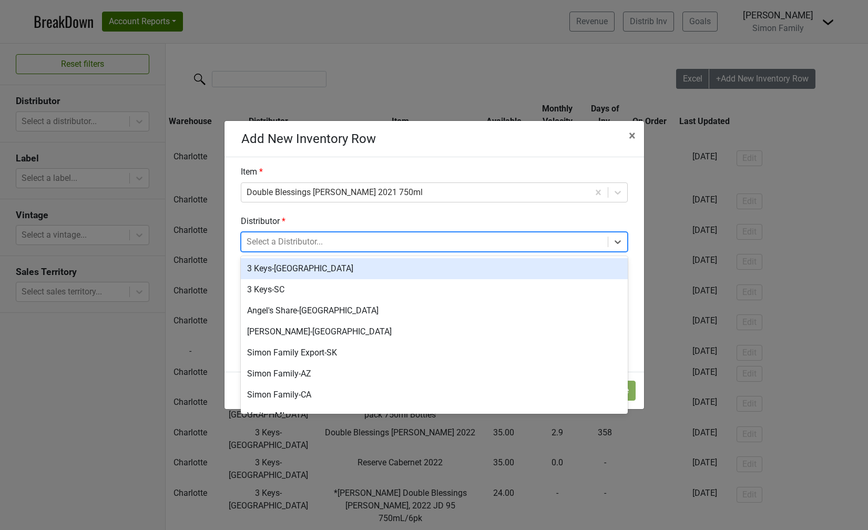
click at [341, 235] on div at bounding box center [424, 241] width 356 height 15
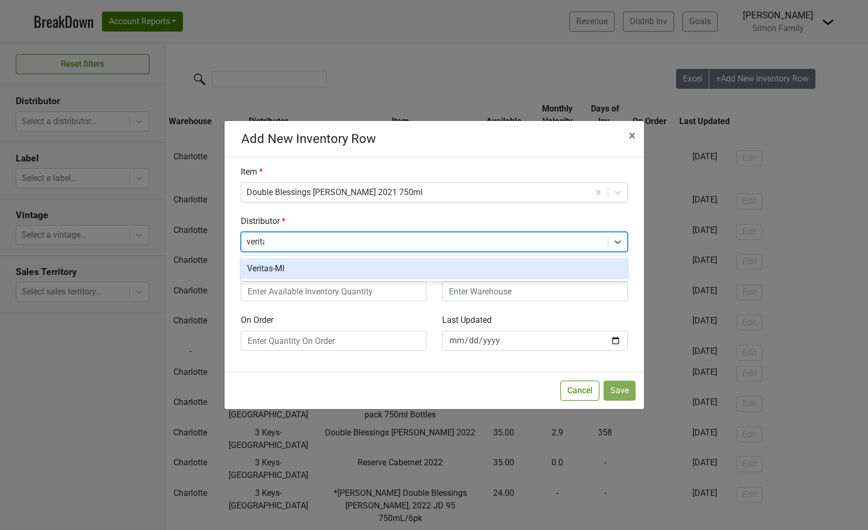
type input "veritas"
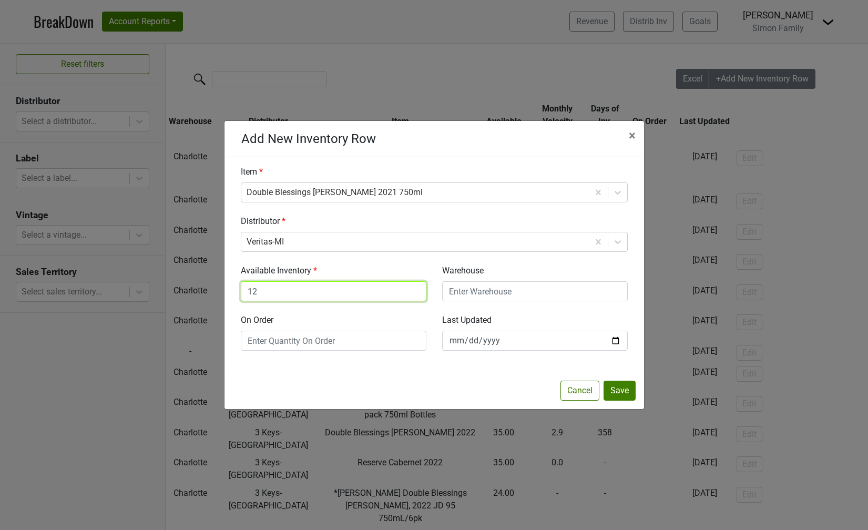
type input "12"
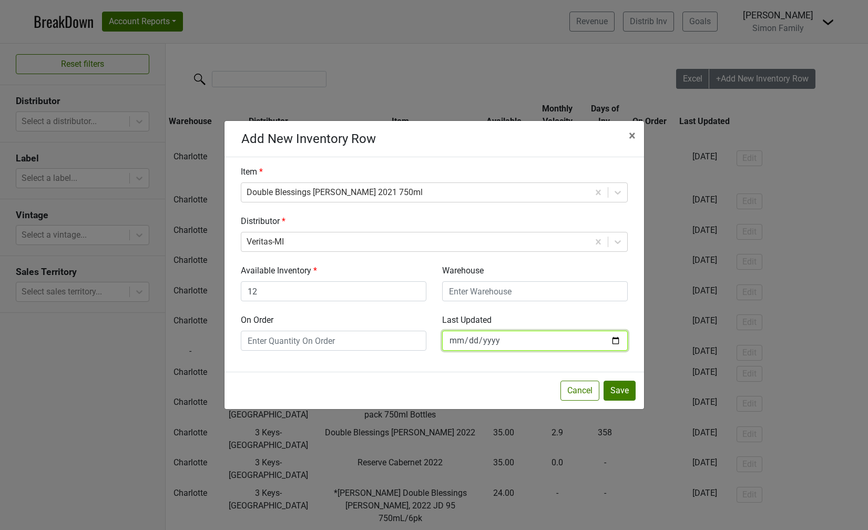
click at [518, 346] on input "2025-09-18" at bounding box center [535, 341] width 186 height 20
click at [626, 339] on input "2025-09-18" at bounding box center [535, 341] width 186 height 20
click at [619, 339] on input "2025-09-18" at bounding box center [535, 341] width 186 height 20
type input "2025-09-17"
click at [624, 382] on button "Save" at bounding box center [619, 390] width 32 height 20
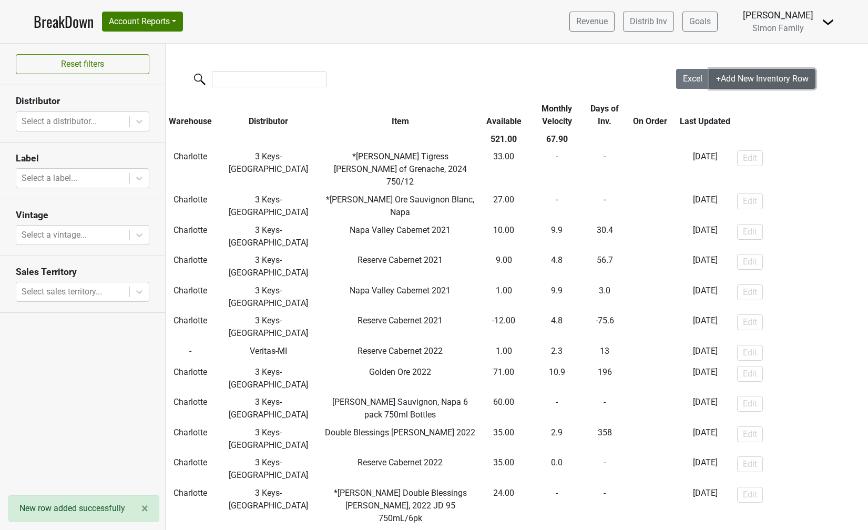
click at [730, 82] on span "+Add New Inventory Row" at bounding box center [762, 79] width 92 height 10
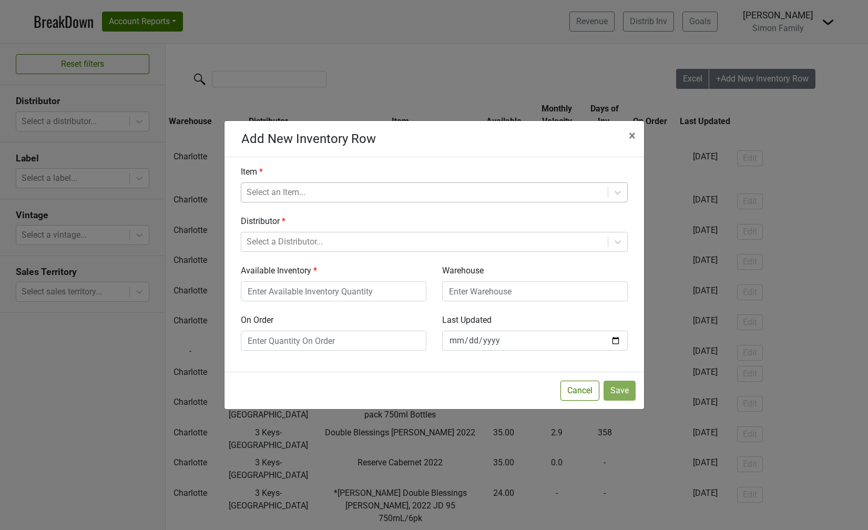
click at [305, 194] on div at bounding box center [424, 192] width 356 height 15
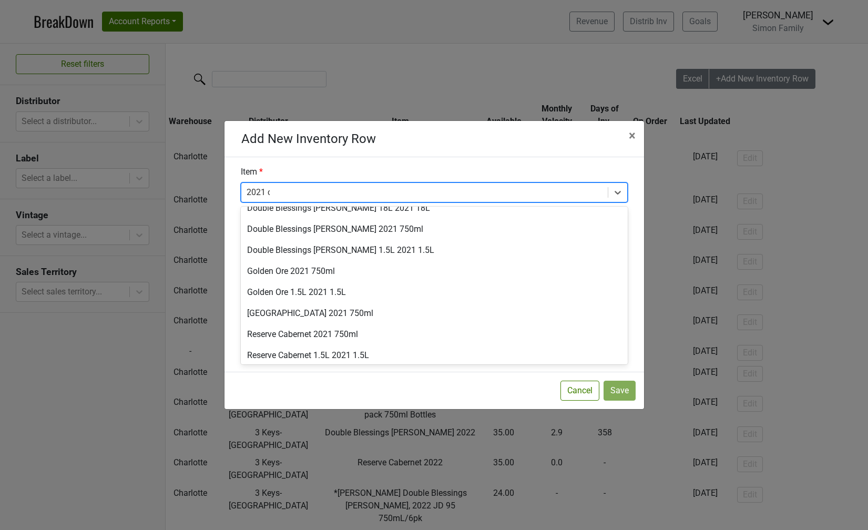
scroll to position [0, 0]
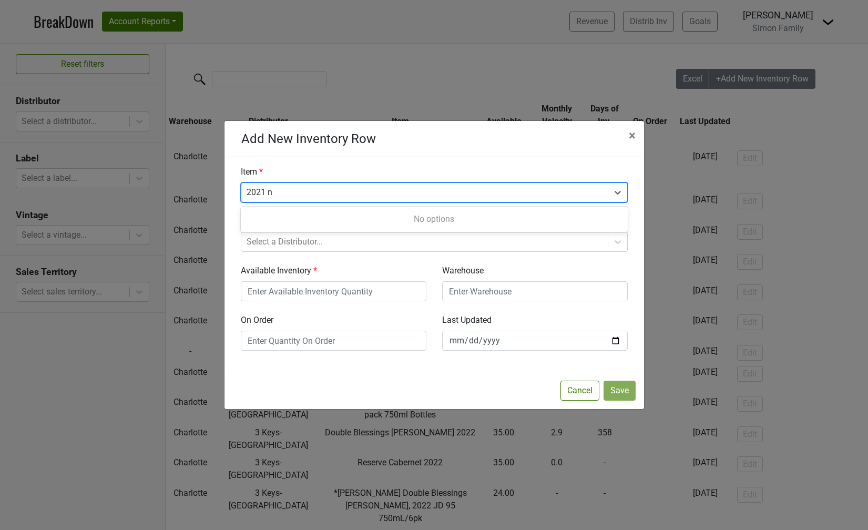
type input "2021"
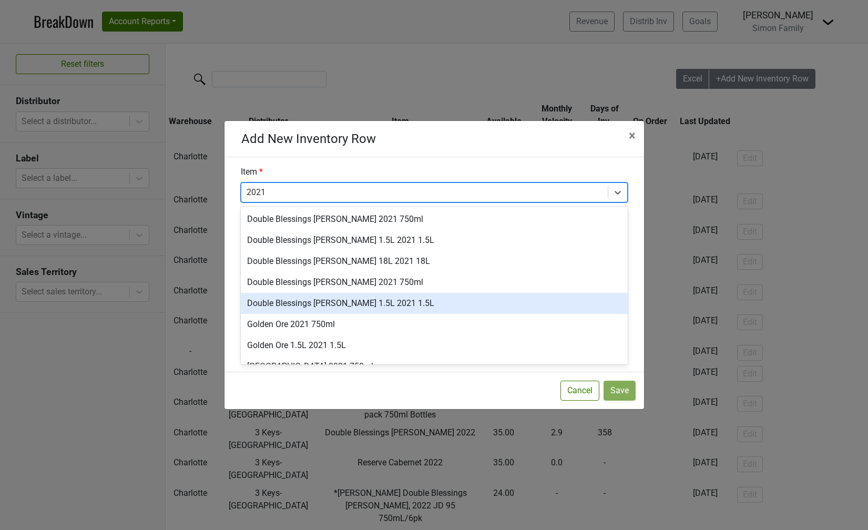
scroll to position [99, 0]
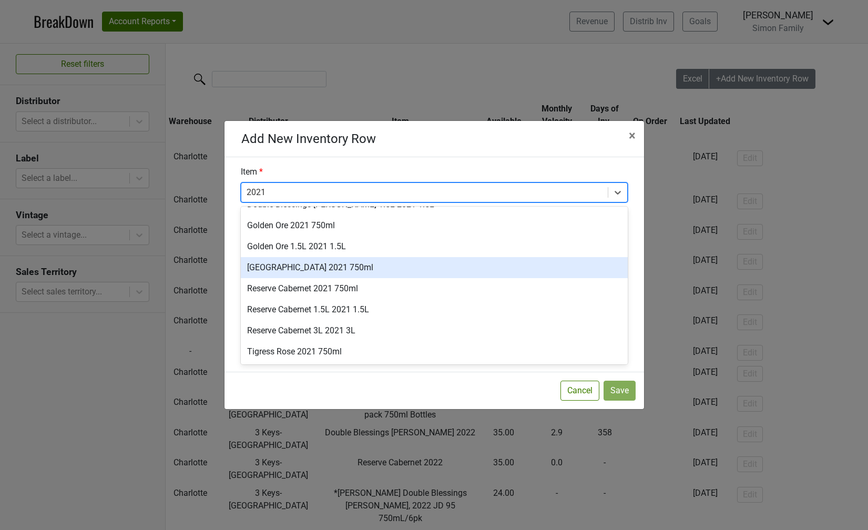
click at [311, 270] on div "Napa Valley Cabernet 2021 750ml" at bounding box center [434, 267] width 387 height 21
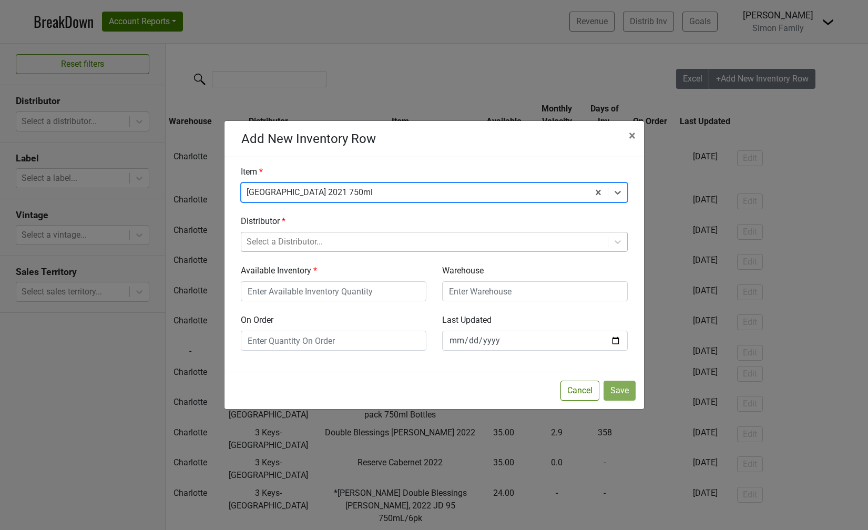
click at [324, 242] on div at bounding box center [424, 241] width 356 height 15
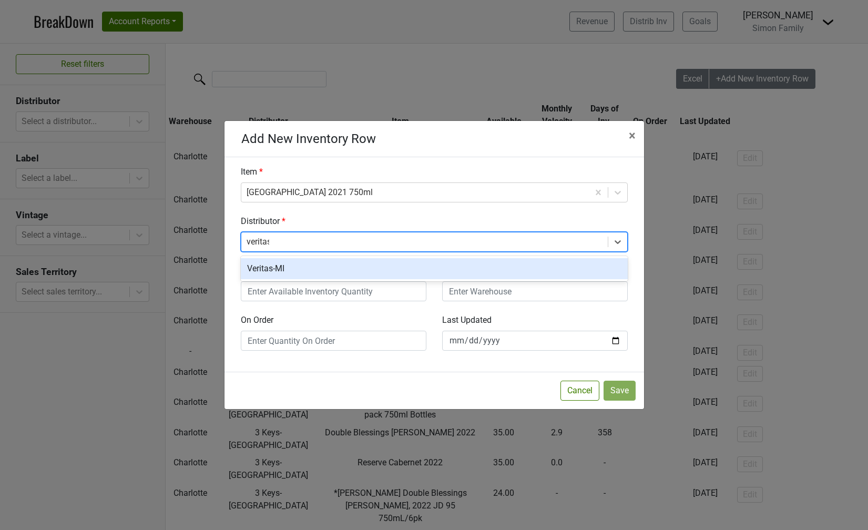
type input "veritas-"
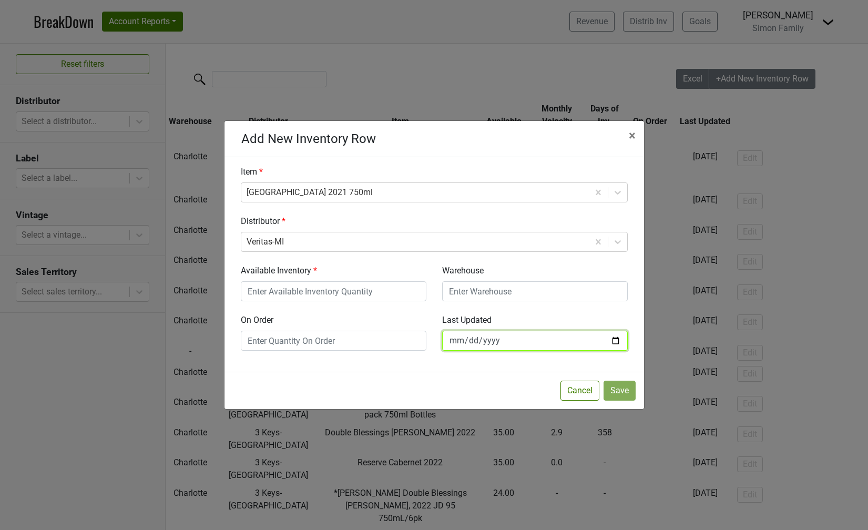
click at [468, 335] on input "2025-09-18" at bounding box center [535, 341] width 186 height 20
type input "2025-09-17"
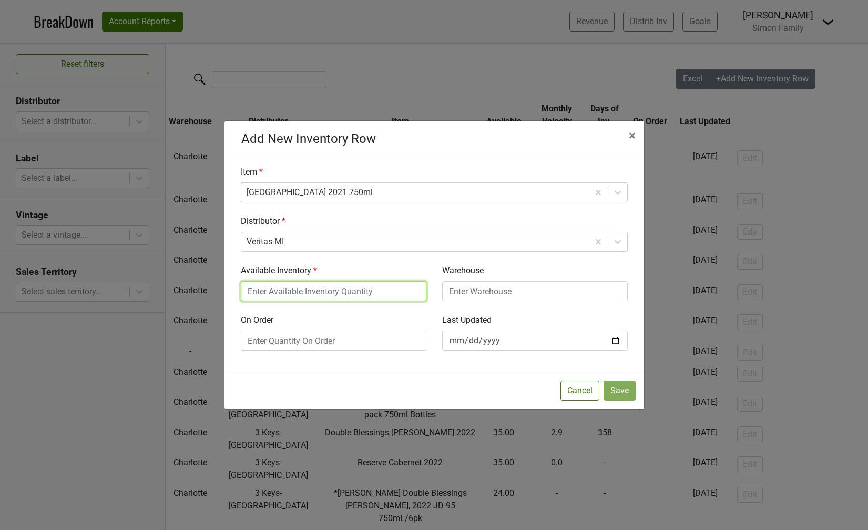
click at [366, 295] on input "Available Inventory" at bounding box center [334, 291] width 186 height 20
type input "11"
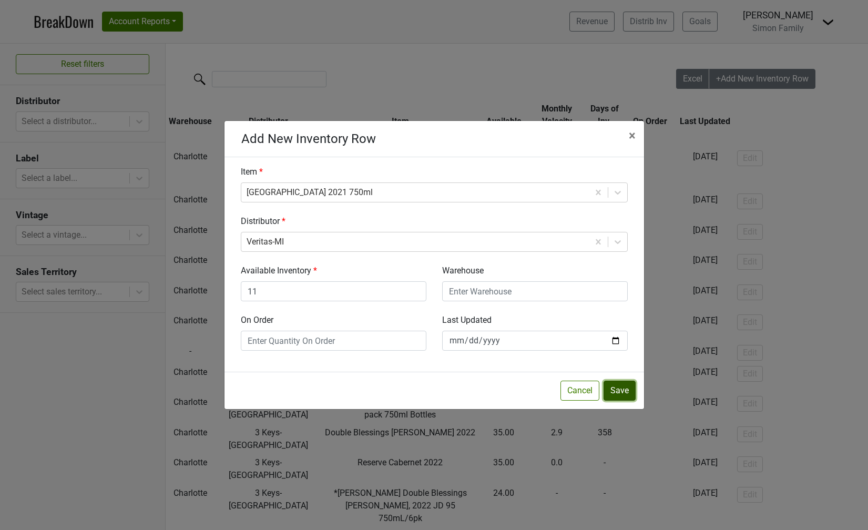
click at [619, 389] on button "Save" at bounding box center [619, 390] width 32 height 20
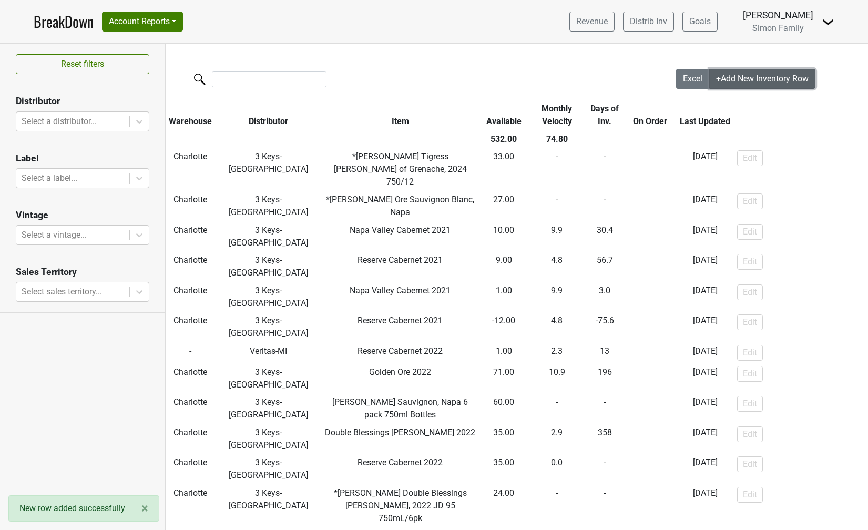
click at [766, 80] on span "+Add New Inventory Row" at bounding box center [762, 79] width 92 height 10
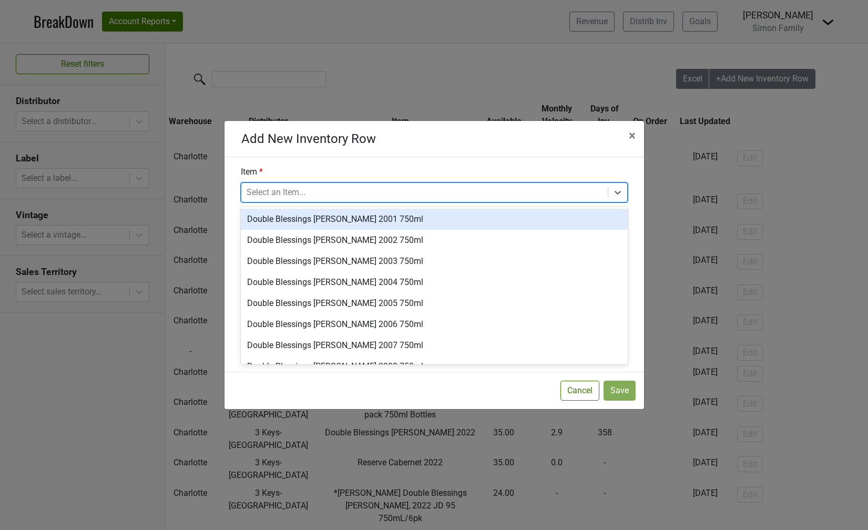
click at [326, 197] on div at bounding box center [424, 192] width 356 height 15
type input "2021"
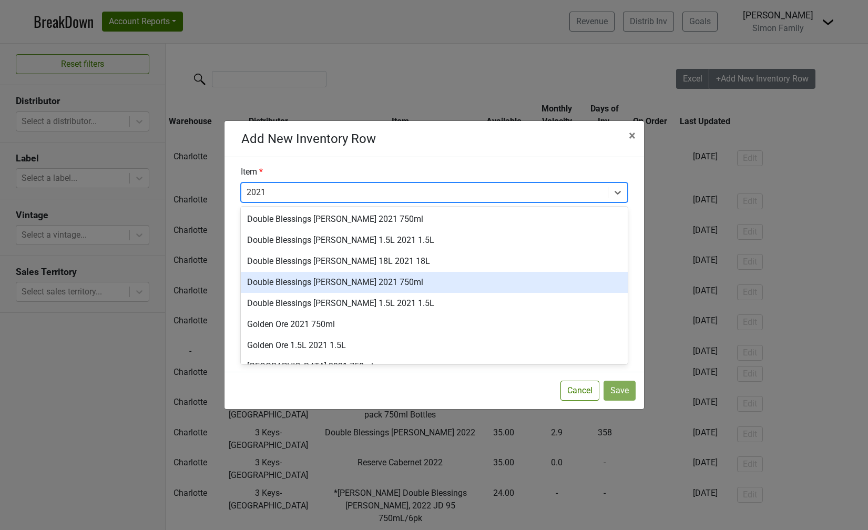
scroll to position [14, 0]
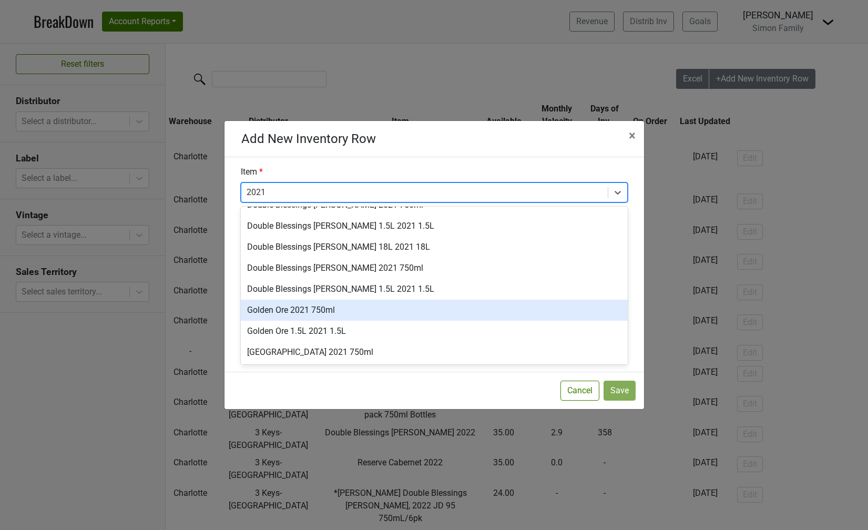
click at [325, 301] on div "Golden Ore 2021 750ml" at bounding box center [434, 310] width 387 height 21
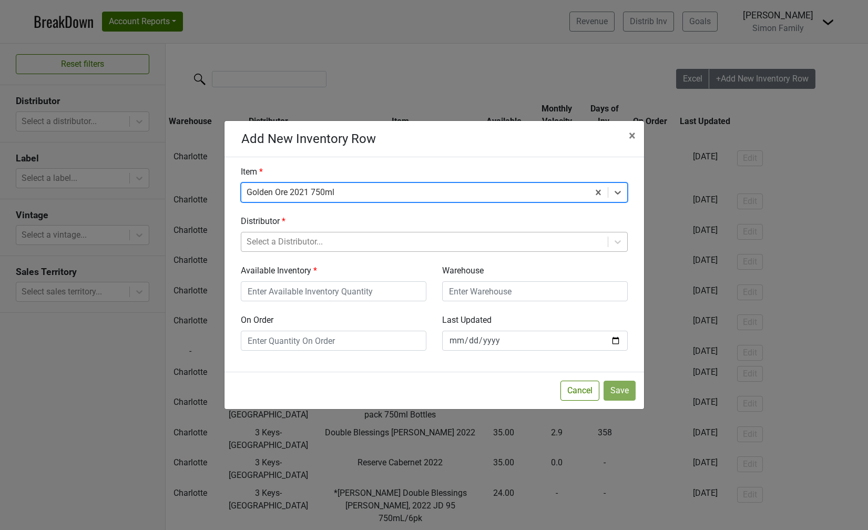
click at [324, 244] on div at bounding box center [424, 241] width 356 height 15
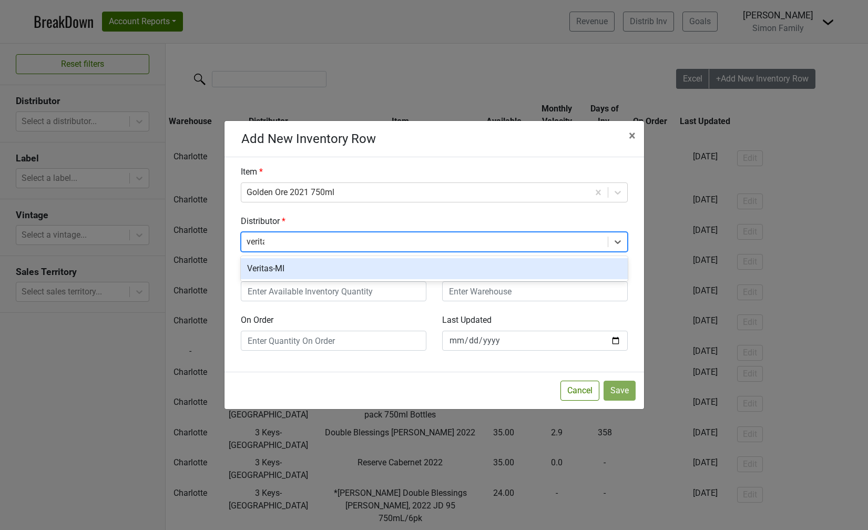
type input "veritas"
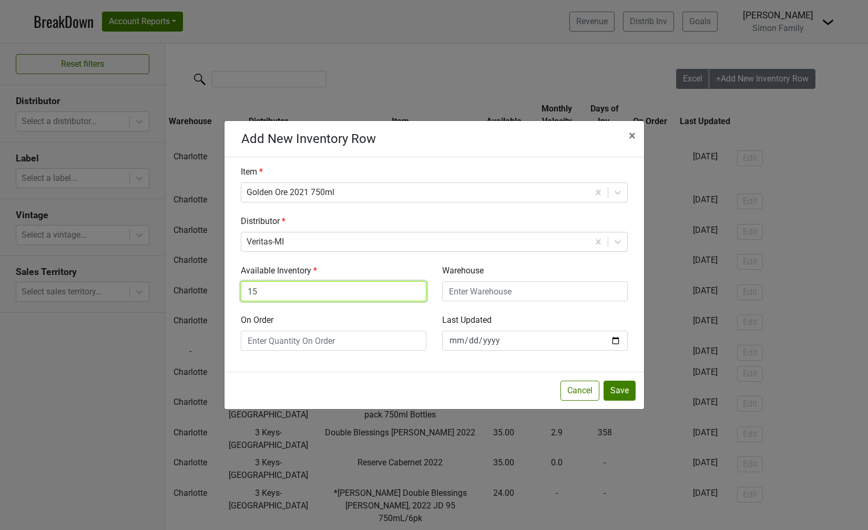
type input "15"
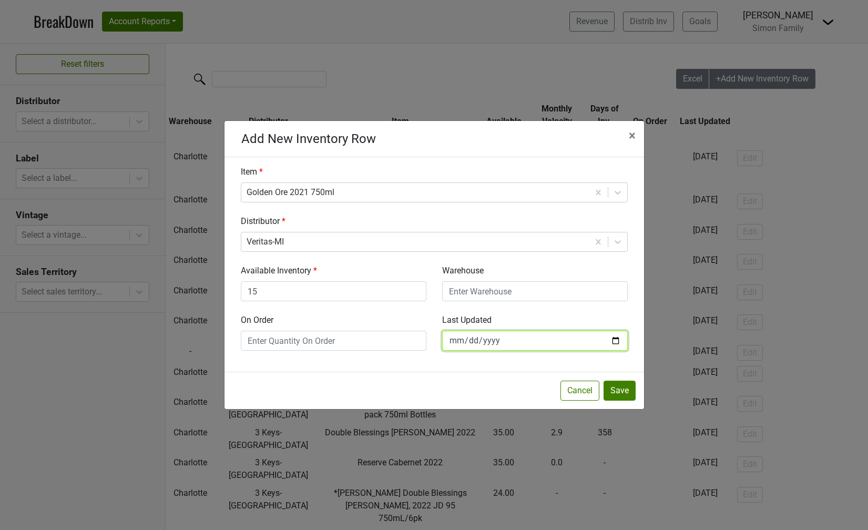
click at [470, 337] on input "2025-09-18" at bounding box center [535, 341] width 186 height 20
type input "2025-09-17"
click at [623, 392] on button "Save" at bounding box center [619, 390] width 32 height 20
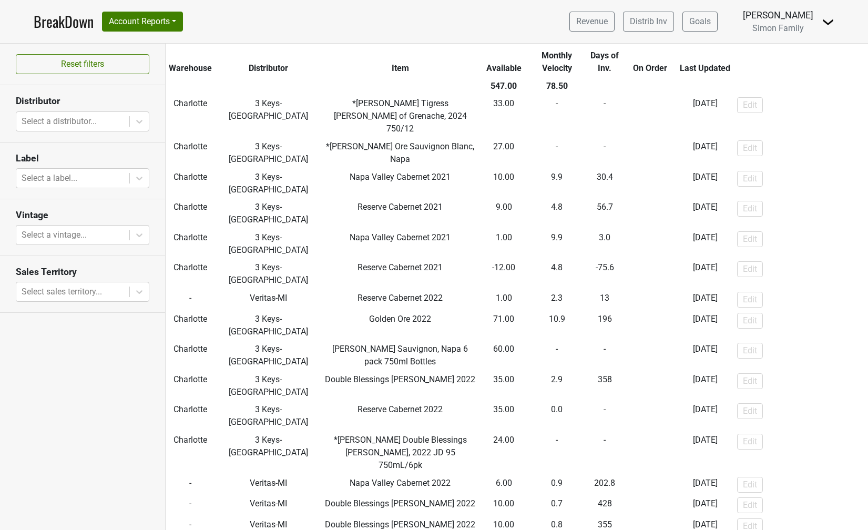
scroll to position [0, 0]
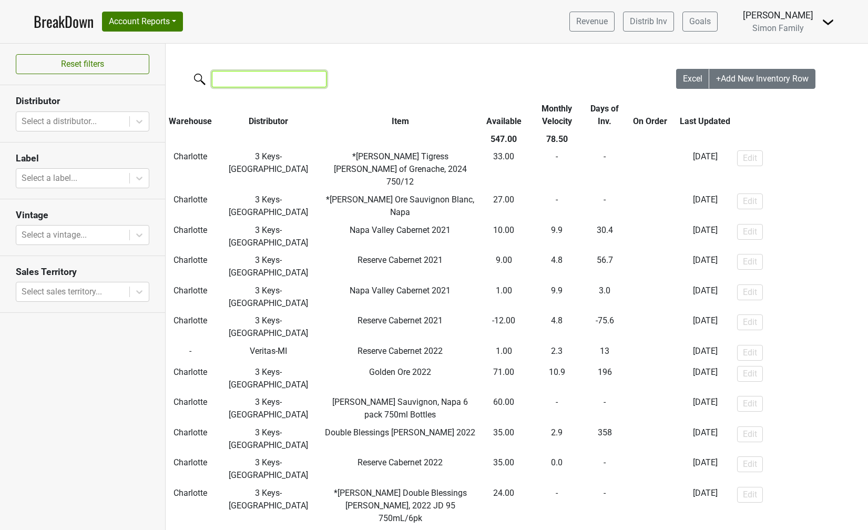
click at [267, 86] on input "search" at bounding box center [269, 79] width 115 height 16
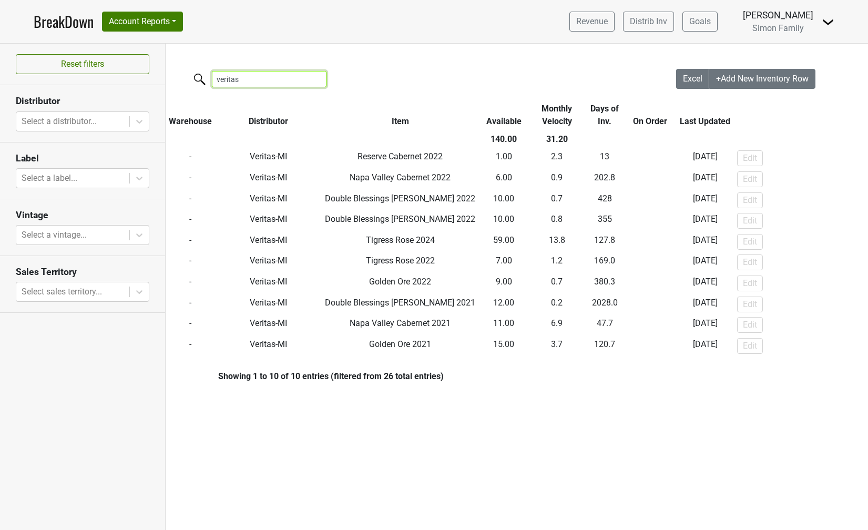
type input "veritas"
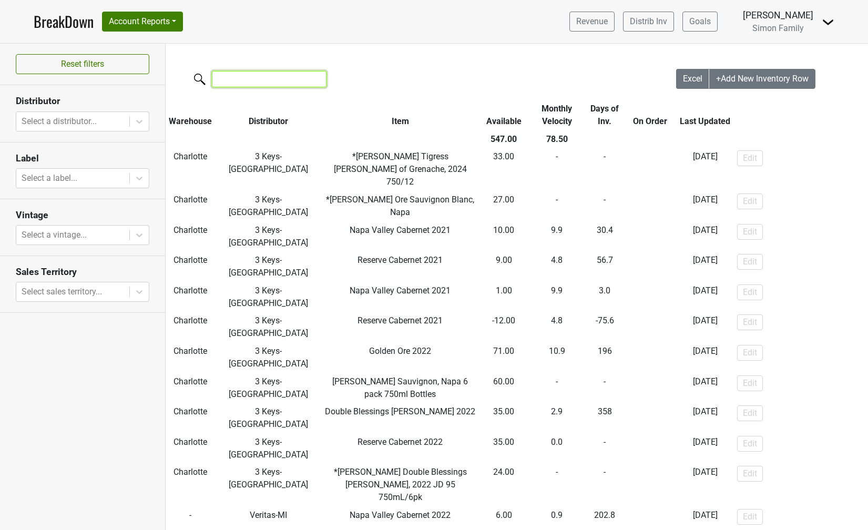
click at [228, 85] on input "search" at bounding box center [269, 79] width 115 height 16
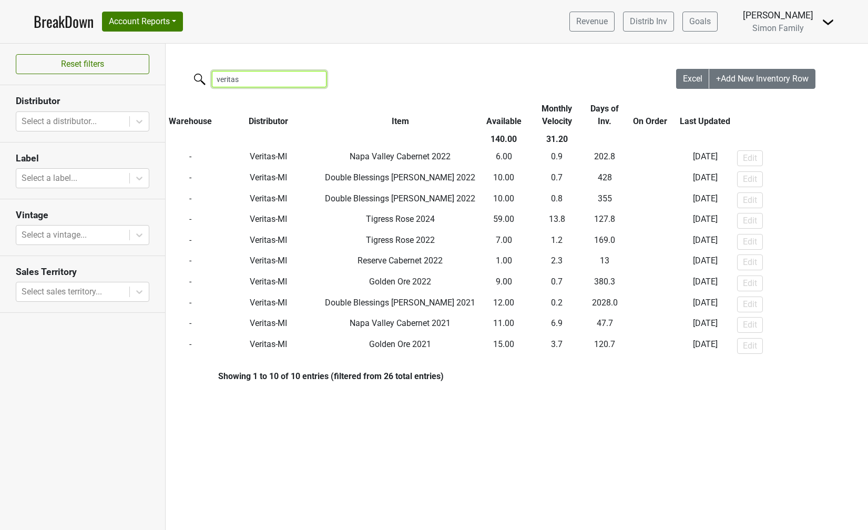
type input "veritas"
click at [242, 23] on nav "BreakDown Account Reports SuperRanker Map Award Progress Chain Compliance CRM N…" at bounding box center [433, 21] width 817 height 43
click at [260, 24] on nav "BreakDown Account Reports SuperRanker Map Award Progress Chain Compliance CRM N…" at bounding box center [433, 21] width 817 height 43
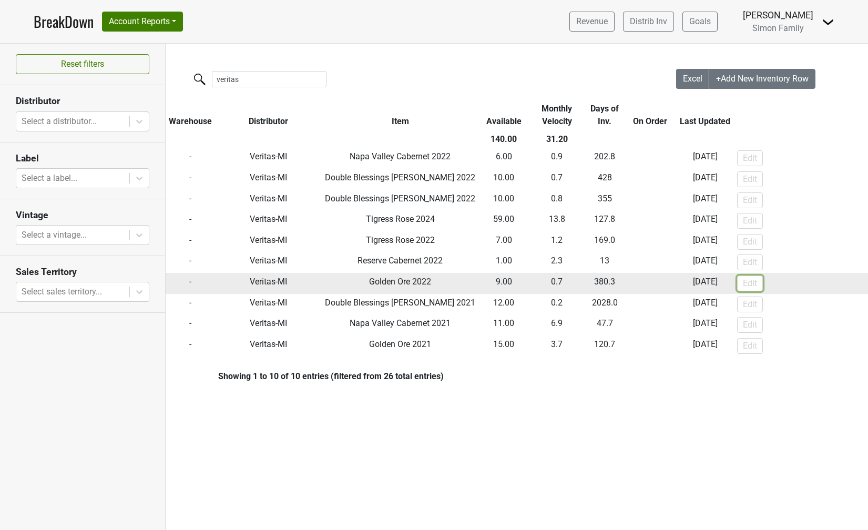
click at [750, 276] on button "Edit" at bounding box center [750, 283] width 26 height 16
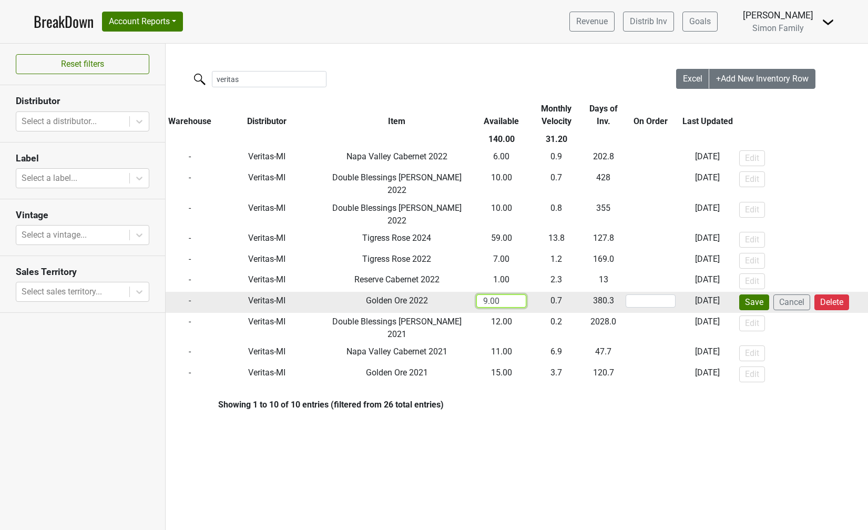
click at [485, 294] on input "9.00" at bounding box center [501, 300] width 50 height 13
type input "39.00"
click at [753, 294] on button "Save" at bounding box center [754, 302] width 30 height 16
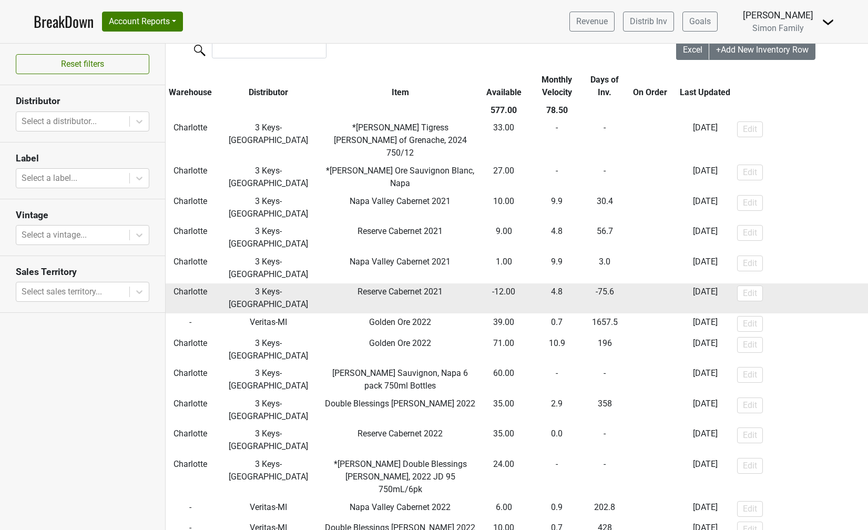
scroll to position [30, 0]
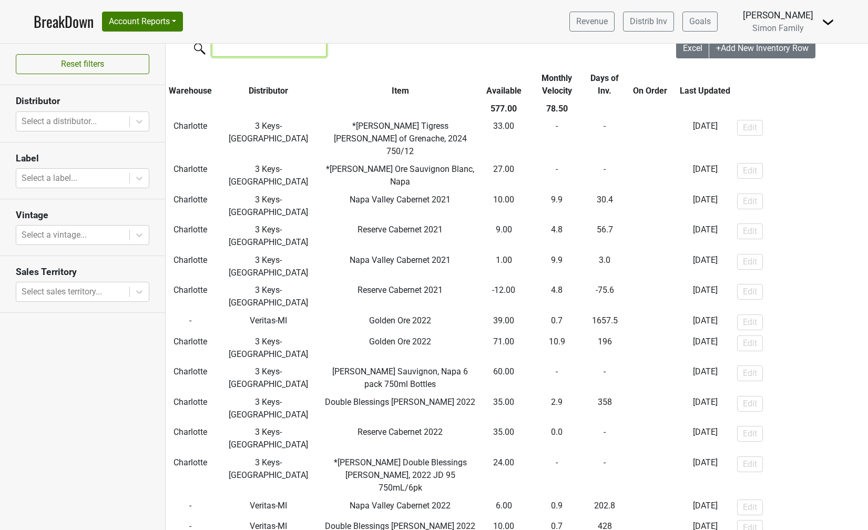
click at [258, 50] on input "search" at bounding box center [269, 48] width 115 height 16
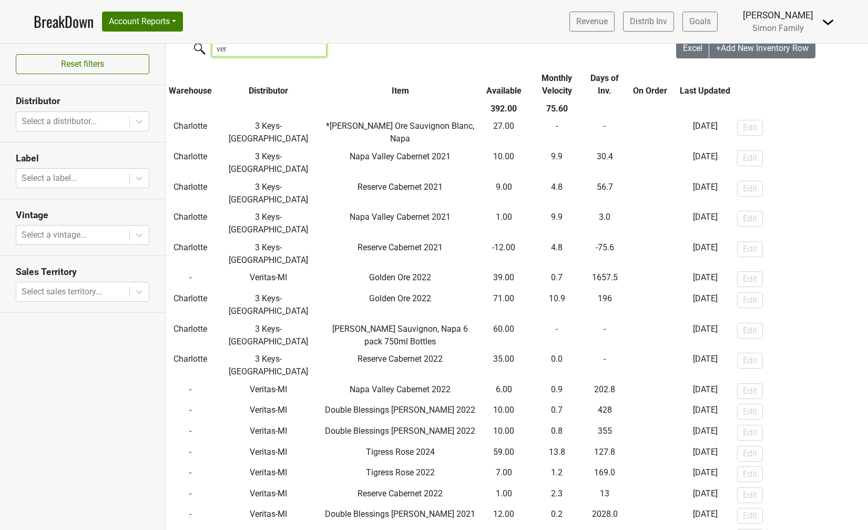
scroll to position [0, 0]
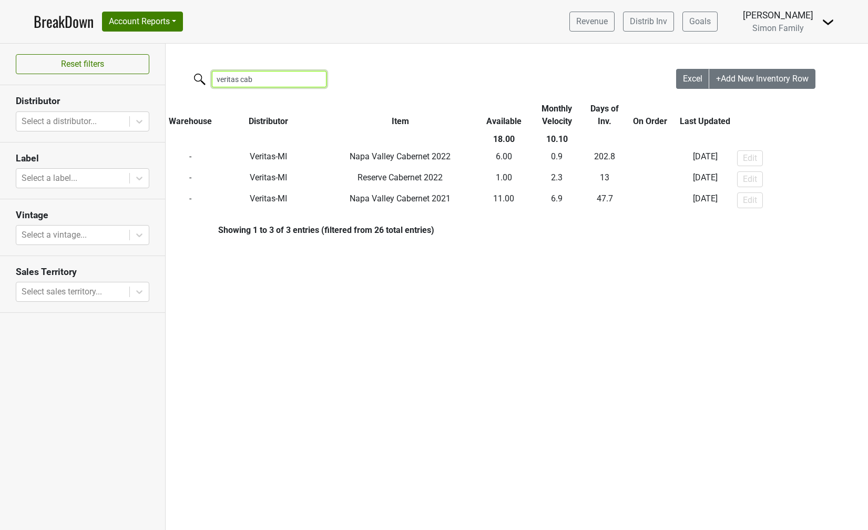
type input "veritas cab"
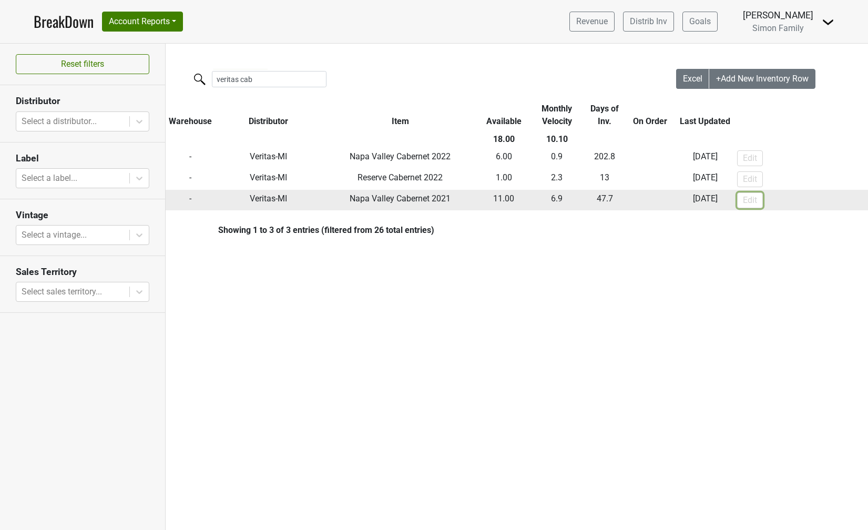
click at [745, 195] on button "Edit" at bounding box center [750, 200] width 26 height 16
drag, startPoint x: 517, startPoint y: 197, endPoint x: 431, endPoint y: 196, distance: 85.7
click at [431, 196] on tr "- Veritas-MI Napa Valley Cabernet 2021 11.1 6.9 47.7 2025-09-17 Save Cancel Del…" at bounding box center [517, 200] width 703 height 21
click at [504, 201] on input "13" at bounding box center [501, 198] width 50 height 13
click at [496, 195] on input "15.3" at bounding box center [501, 198] width 50 height 13
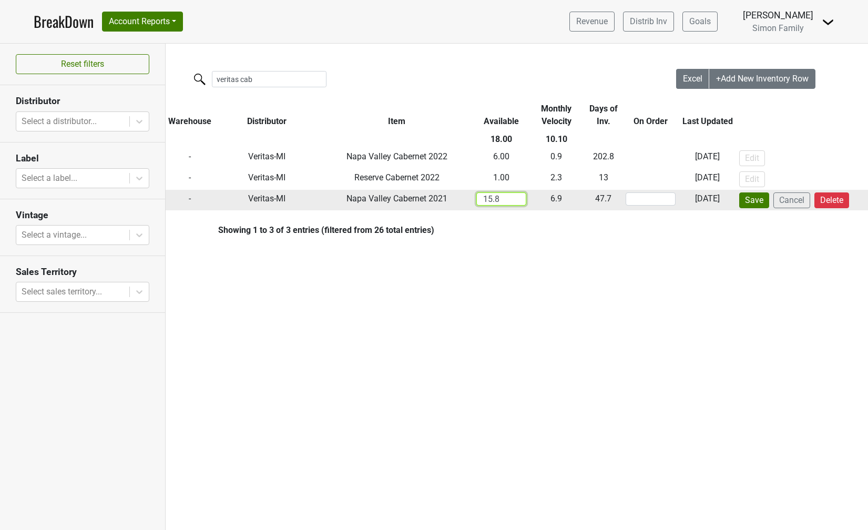
click at [496, 195] on input "15.8" at bounding box center [501, 198] width 50 height 13
click at [491, 200] on input "16.7" at bounding box center [501, 198] width 50 height 13
type input "5"
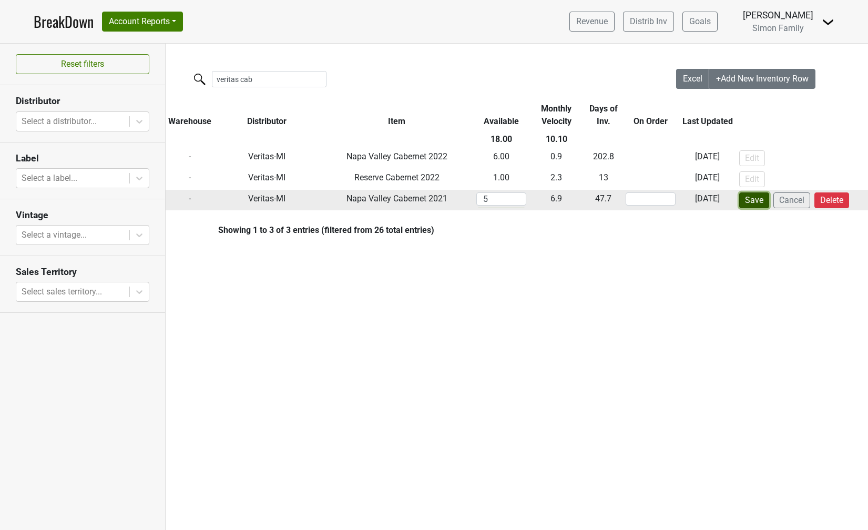
click at [760, 204] on button "Save" at bounding box center [754, 200] width 30 height 16
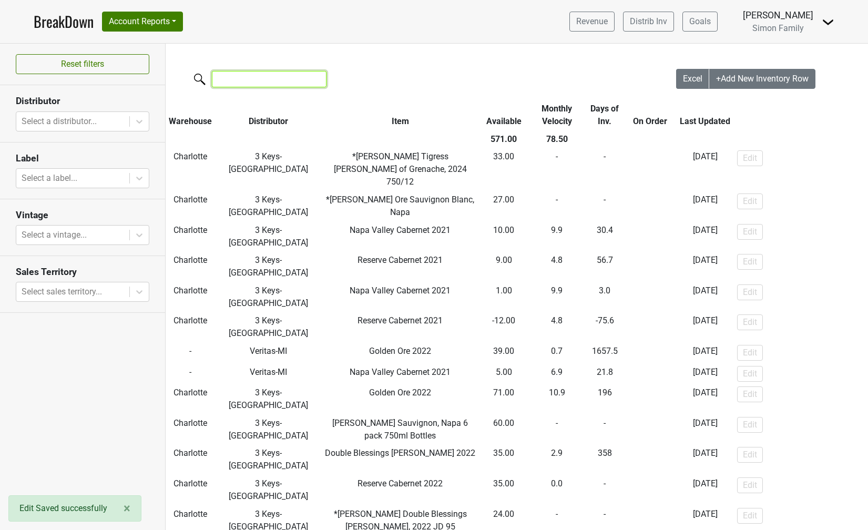
click at [241, 85] on input "search" at bounding box center [269, 79] width 115 height 16
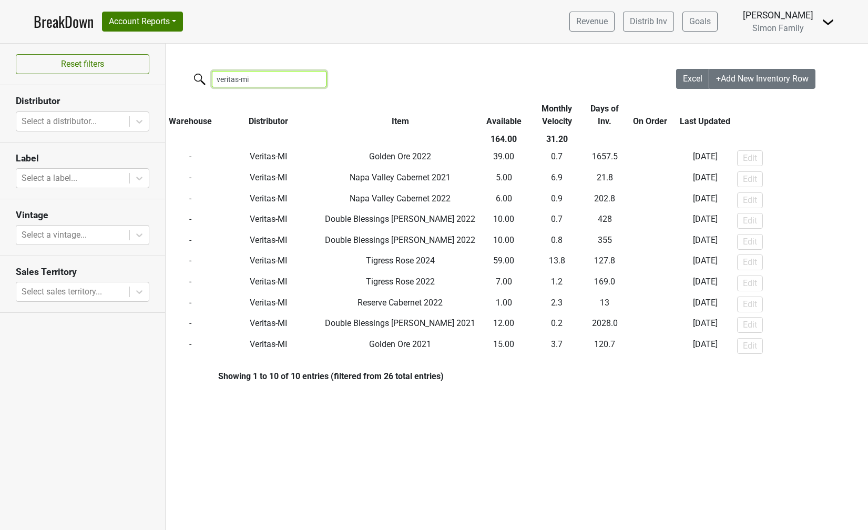
type input "veritas-mi"
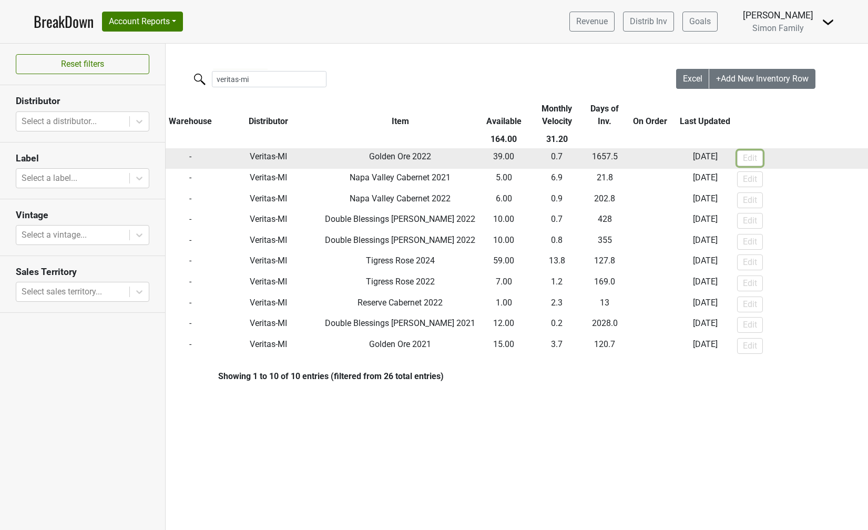
click at [745, 156] on button "Edit" at bounding box center [750, 158] width 26 height 16
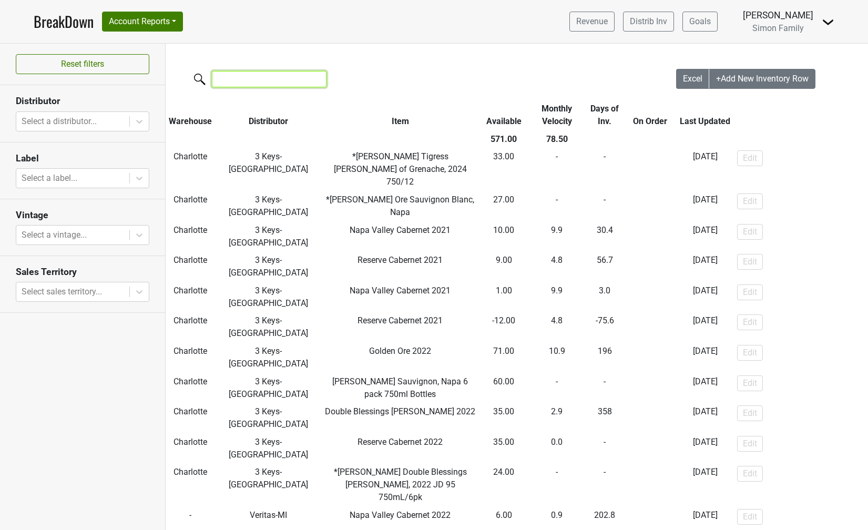
click at [235, 77] on input "search" at bounding box center [269, 79] width 115 height 16
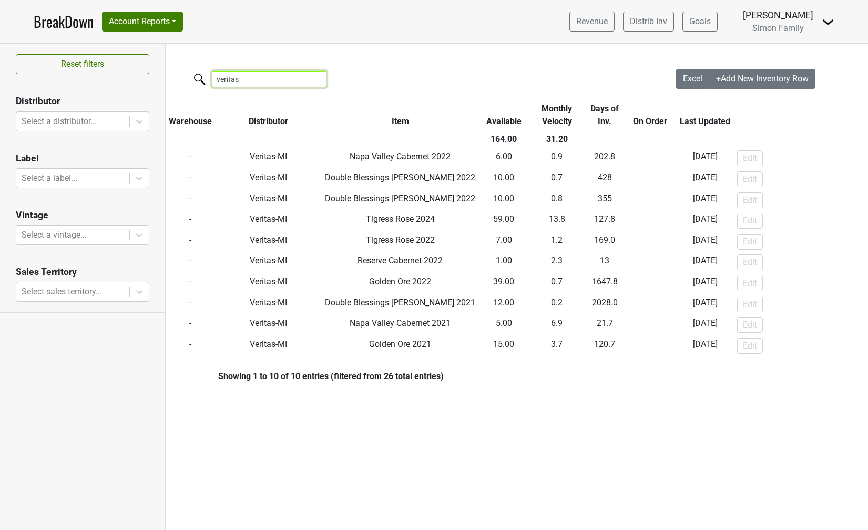
type input "veritas"
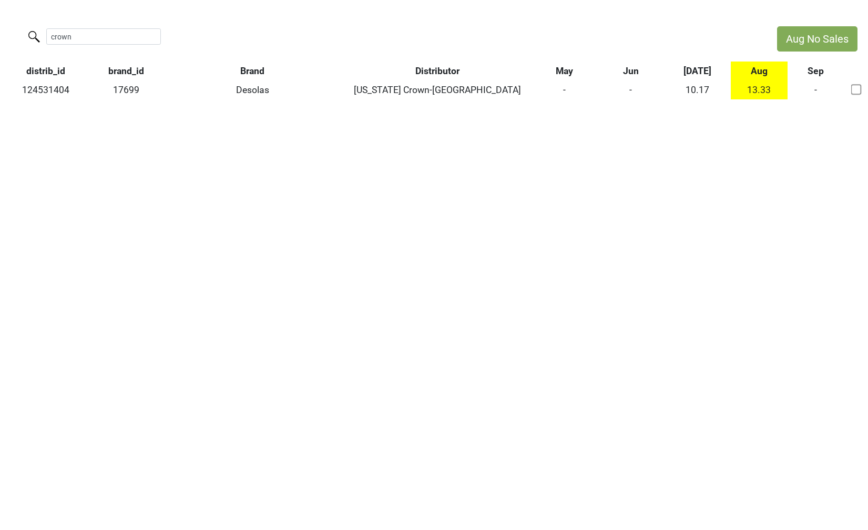
type input "crown"
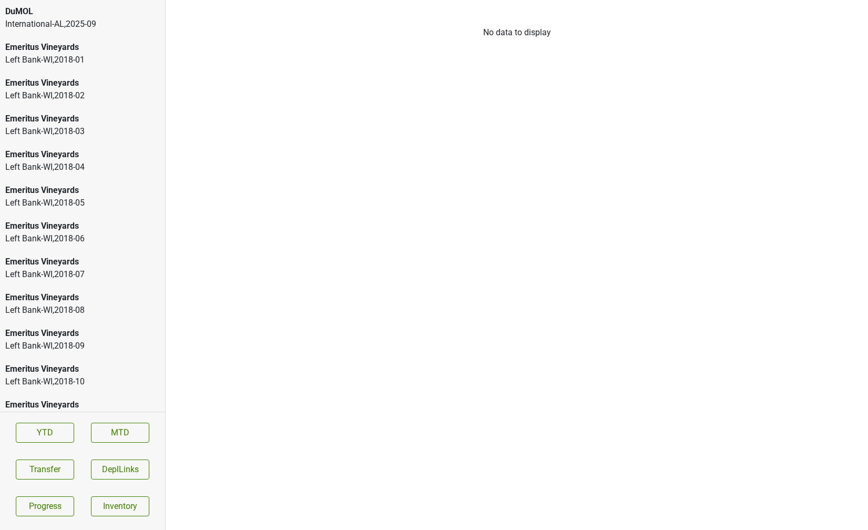
click at [73, 27] on div "International-AL , 2025 - 09" at bounding box center [82, 24] width 155 height 13
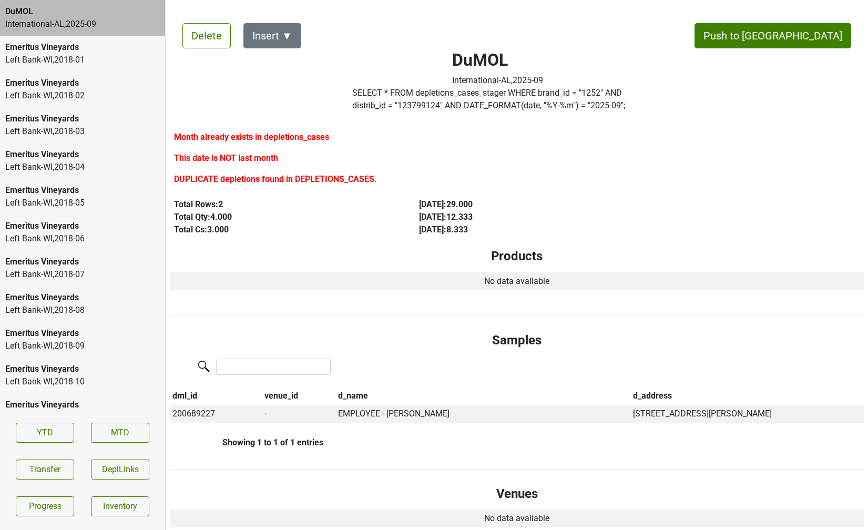
click at [433, 101] on label "SELECT * FROM depletions_cases_stager WHERE brand_id = " 1252 " AND distrib_id …" at bounding box center [497, 99] width 291 height 25
click at [40, 471] on button "Transfer" at bounding box center [45, 469] width 58 height 20
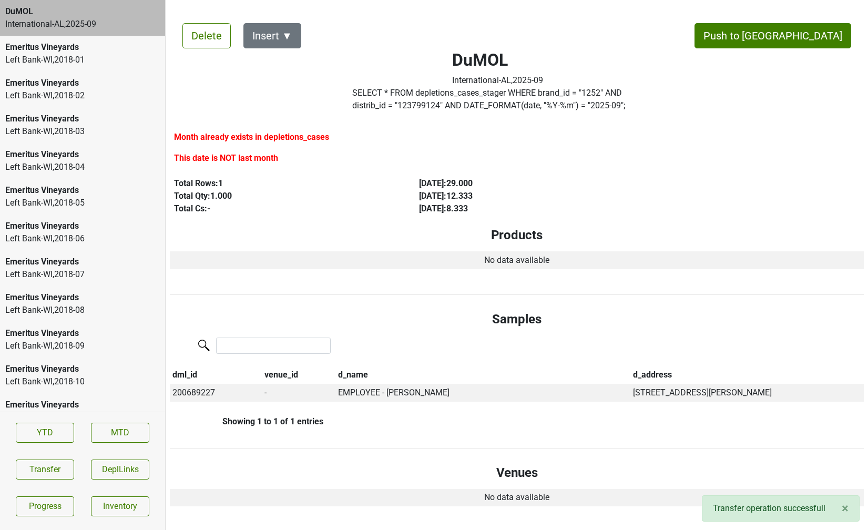
click at [784, 52] on div "Delete Insert ▼ Push to [GEOGRAPHIC_DATA] DuMOL International-AL , 2025 - 09 SE…" at bounding box center [517, 389] width 694 height 756
click at [790, 46] on button "Push to [GEOGRAPHIC_DATA]" at bounding box center [772, 35] width 157 height 25
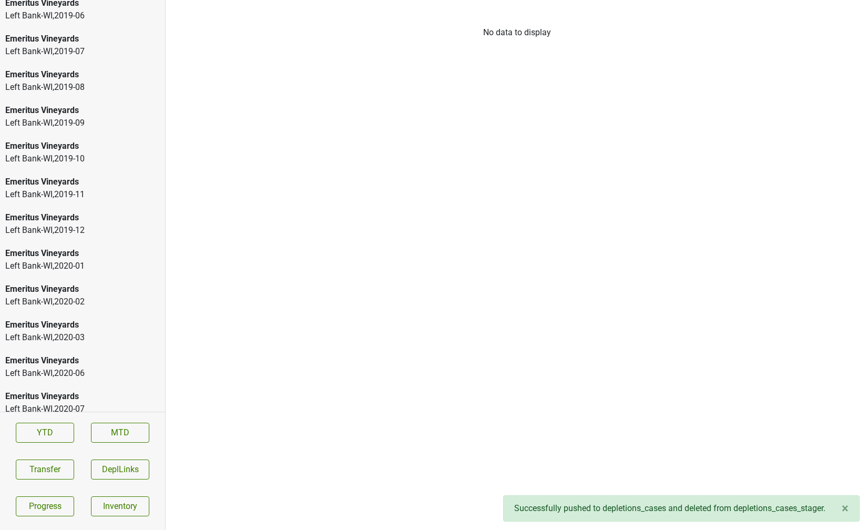
scroll to position [1447, 0]
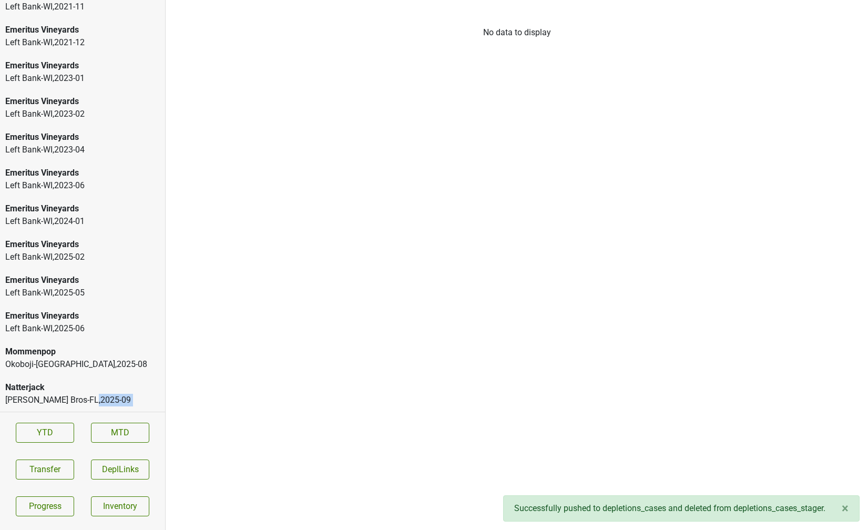
drag, startPoint x: 67, startPoint y: 413, endPoint x: 67, endPoint y: 399, distance: 13.7
click at [67, 399] on div "Emeritus Vineyards Left Bank-[GEOGRAPHIC_DATA] , 2018 - 01 Emeritus Vineyards L…" at bounding box center [83, 265] width 166 height 530
click at [67, 399] on div "[PERSON_NAME] Bros-[GEOGRAPHIC_DATA] , 2025 - 09" at bounding box center [82, 400] width 155 height 13
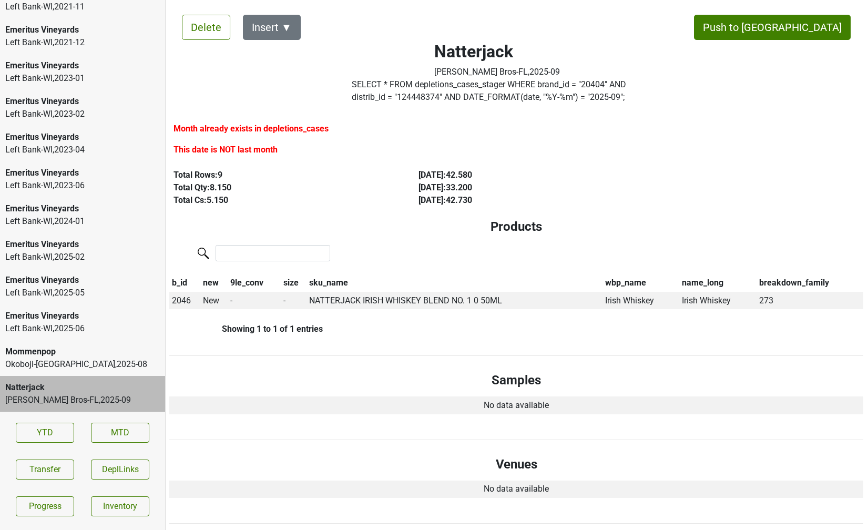
scroll to position [9, 0]
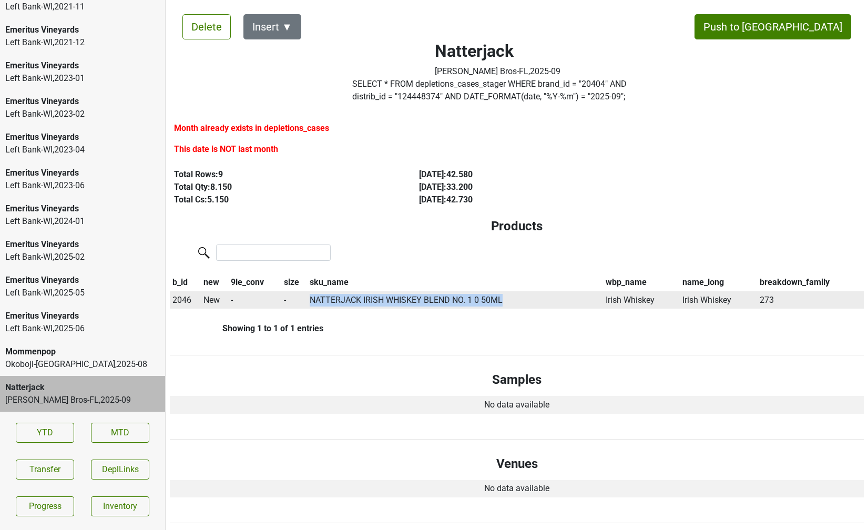
drag, startPoint x: 310, startPoint y: 300, endPoint x: 516, endPoint y: 303, distance: 206.0
click at [516, 303] on td "NATTERJACK IRISH WHISKEY BLEND NO. 1 0 50ML" at bounding box center [455, 300] width 296 height 18
copy td "NATTERJACK IRISH WHISKEY BLEND NO. 1 0 50ML"
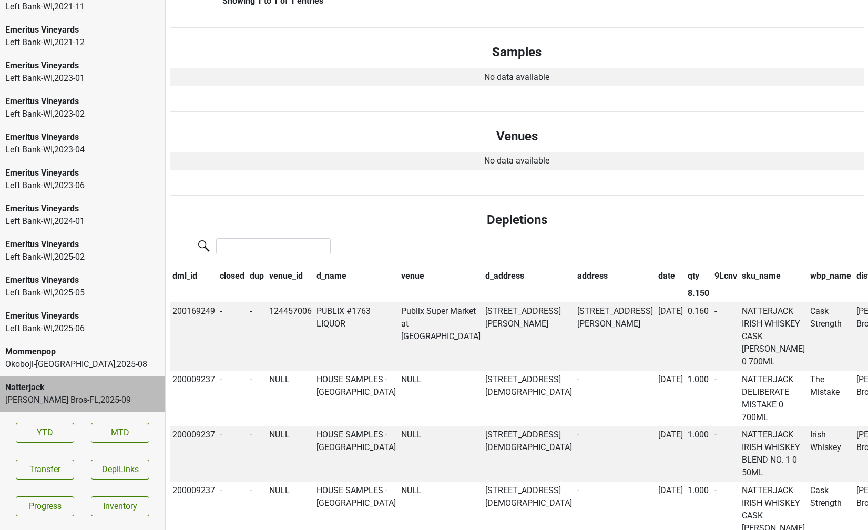
scroll to position [343, 0]
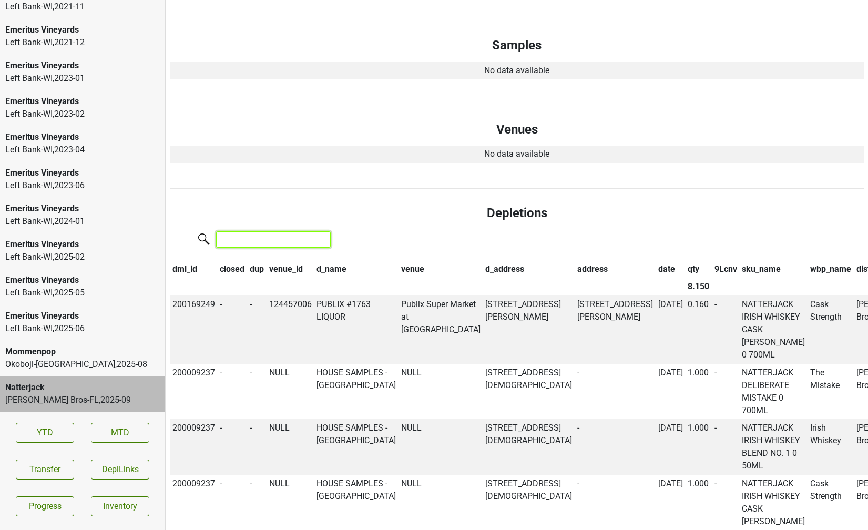
click at [287, 242] on input "search" at bounding box center [273, 239] width 115 height 16
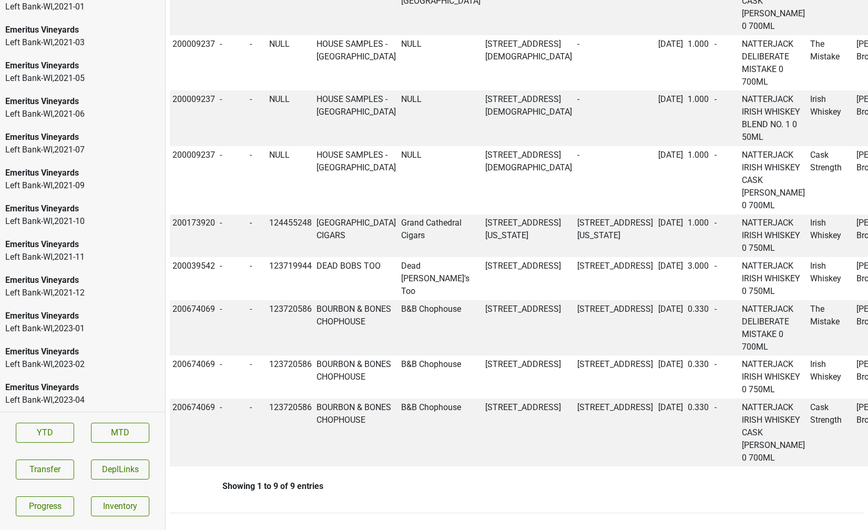
scroll to position [1447, 0]
